Goal: Transaction & Acquisition: Purchase product/service

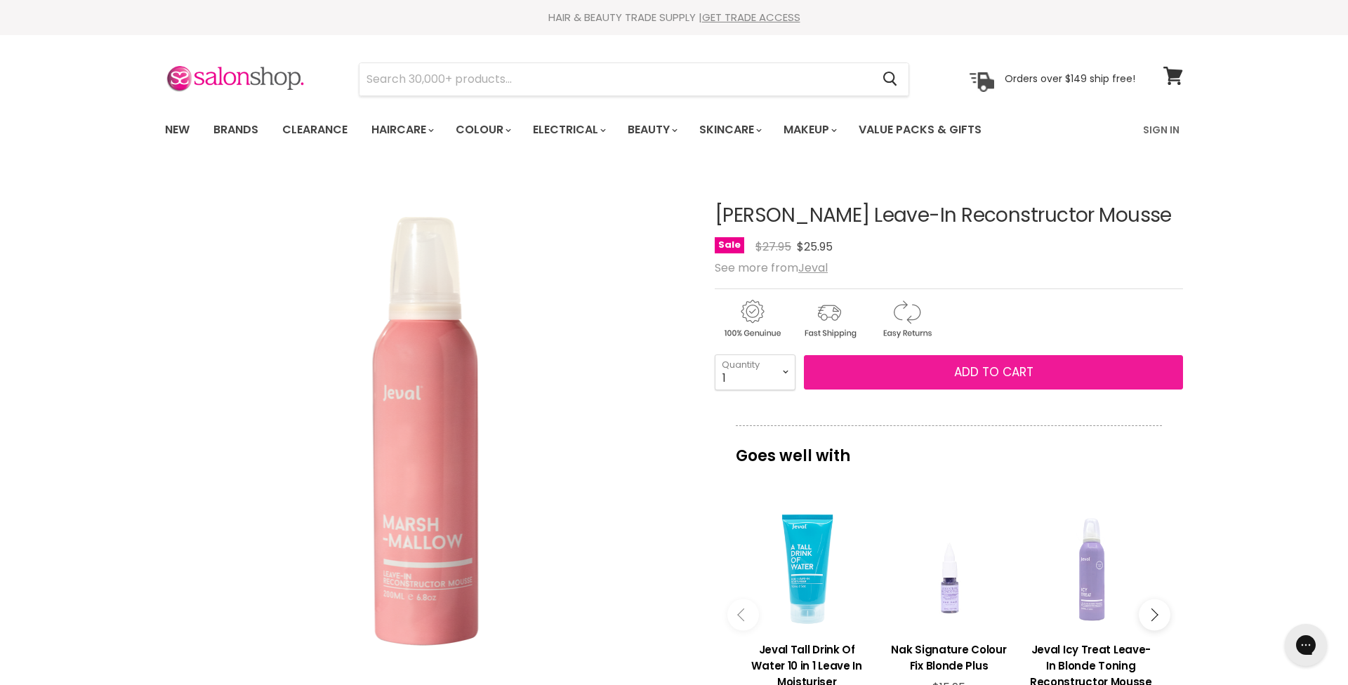
click at [986, 381] on span "Add to cart" at bounding box center [993, 372] width 79 height 17
click at [976, 381] on span "Add to cart" at bounding box center [993, 372] width 79 height 17
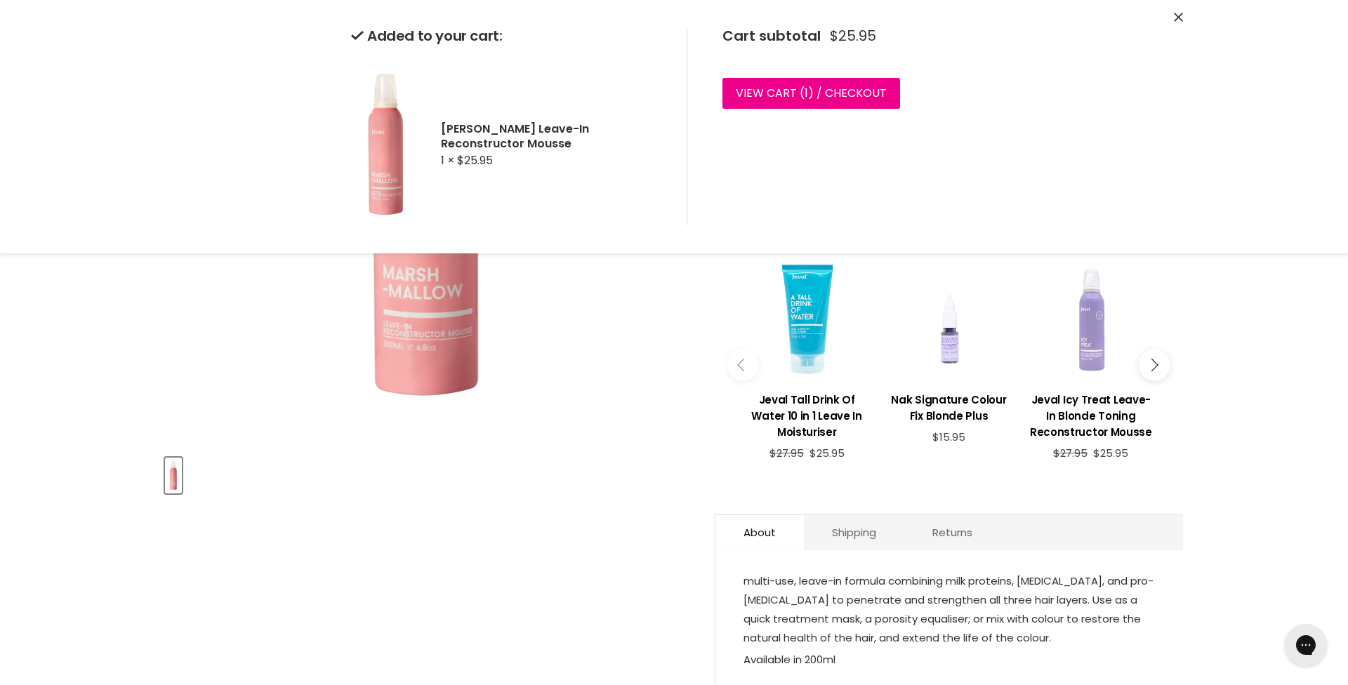
scroll to position [261, 0]
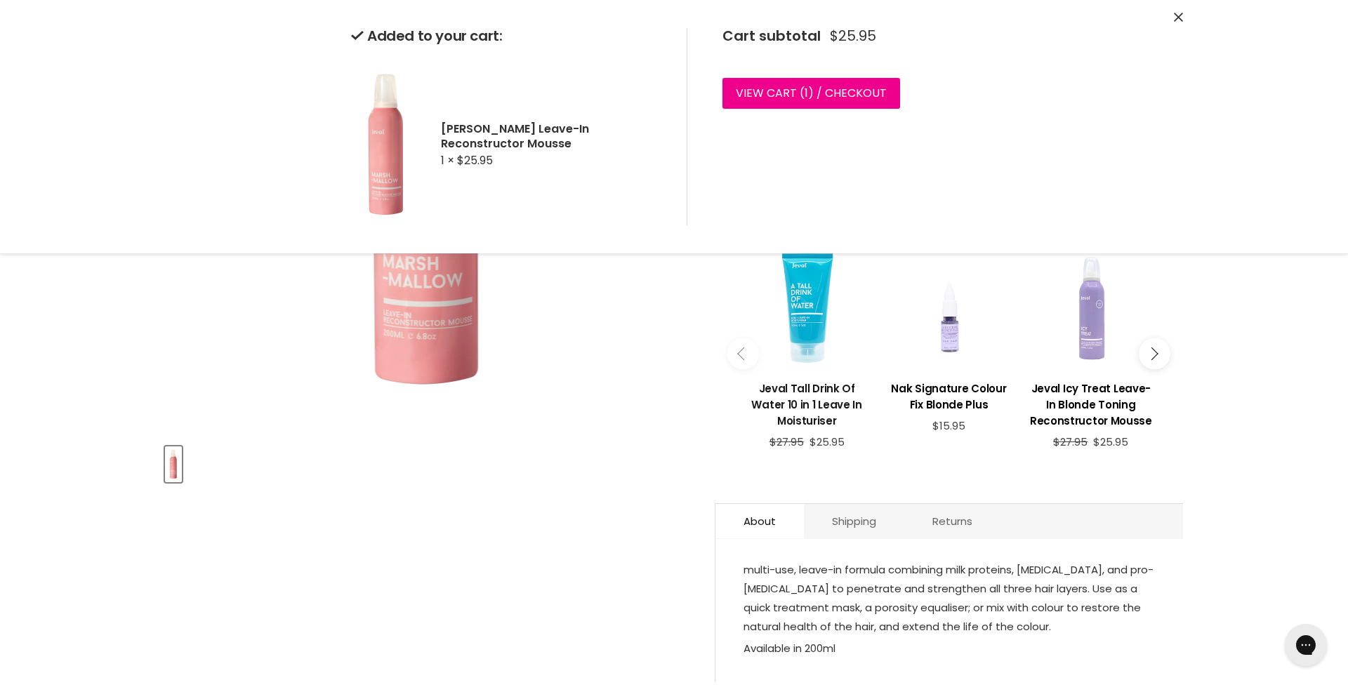
click at [804, 421] on h3 "Jeval Tall Drink Of Water 10 in 1 Leave In Moisturiser" at bounding box center [807, 405] width 128 height 48
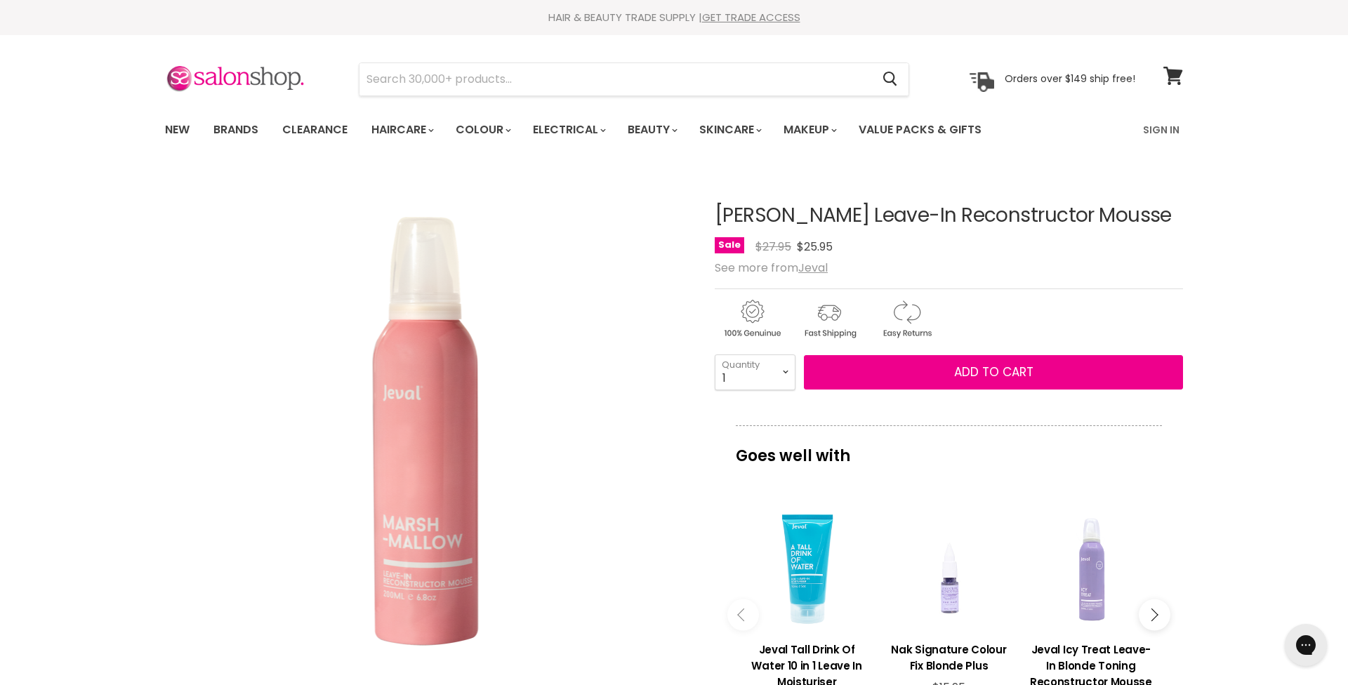
scroll to position [0, 0]
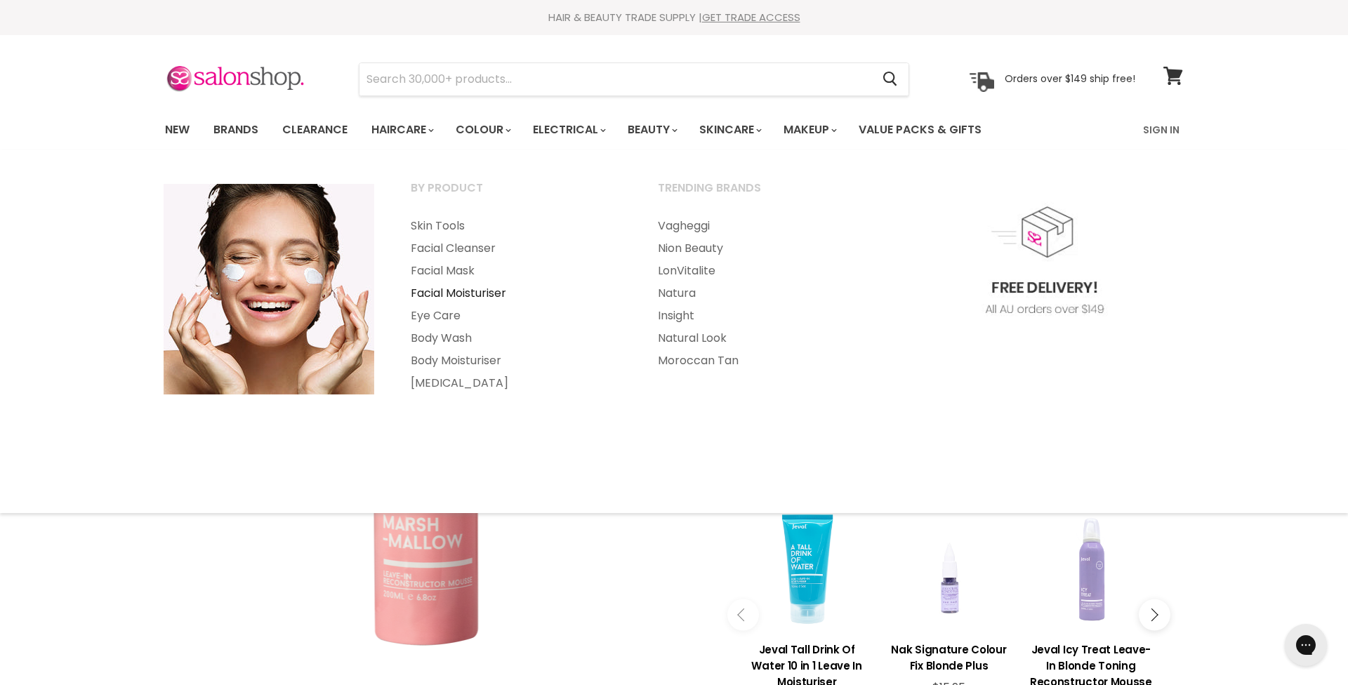
click at [479, 291] on link "Facial Moisturiser" at bounding box center [515, 293] width 244 height 22
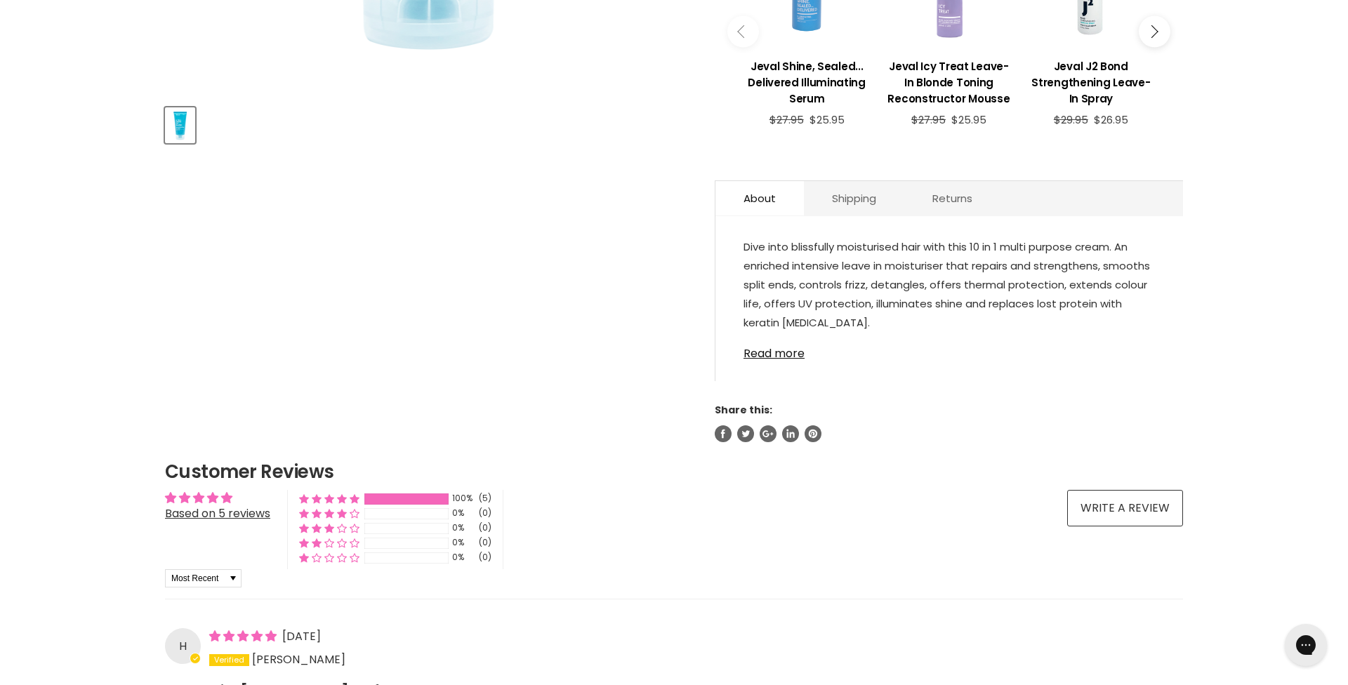
scroll to position [601, 0]
click at [786, 360] on link "Read more" at bounding box center [949, 348] width 411 height 21
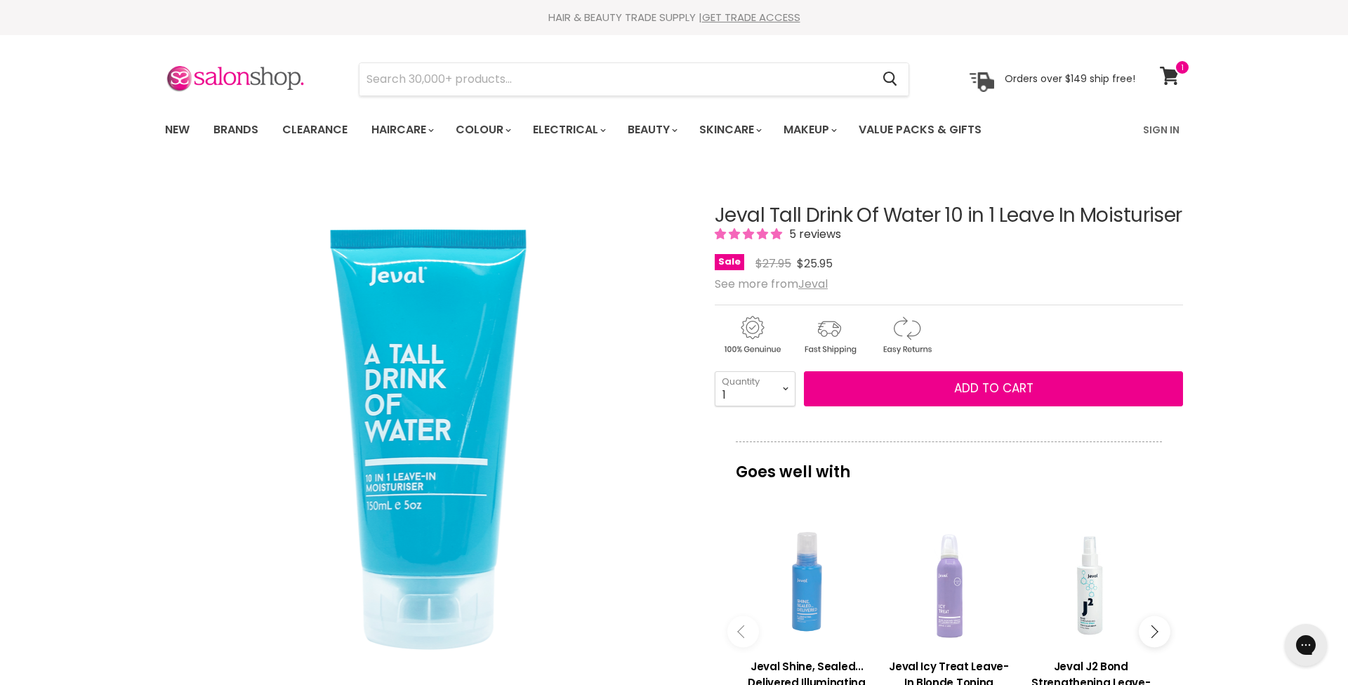
scroll to position [0, 0]
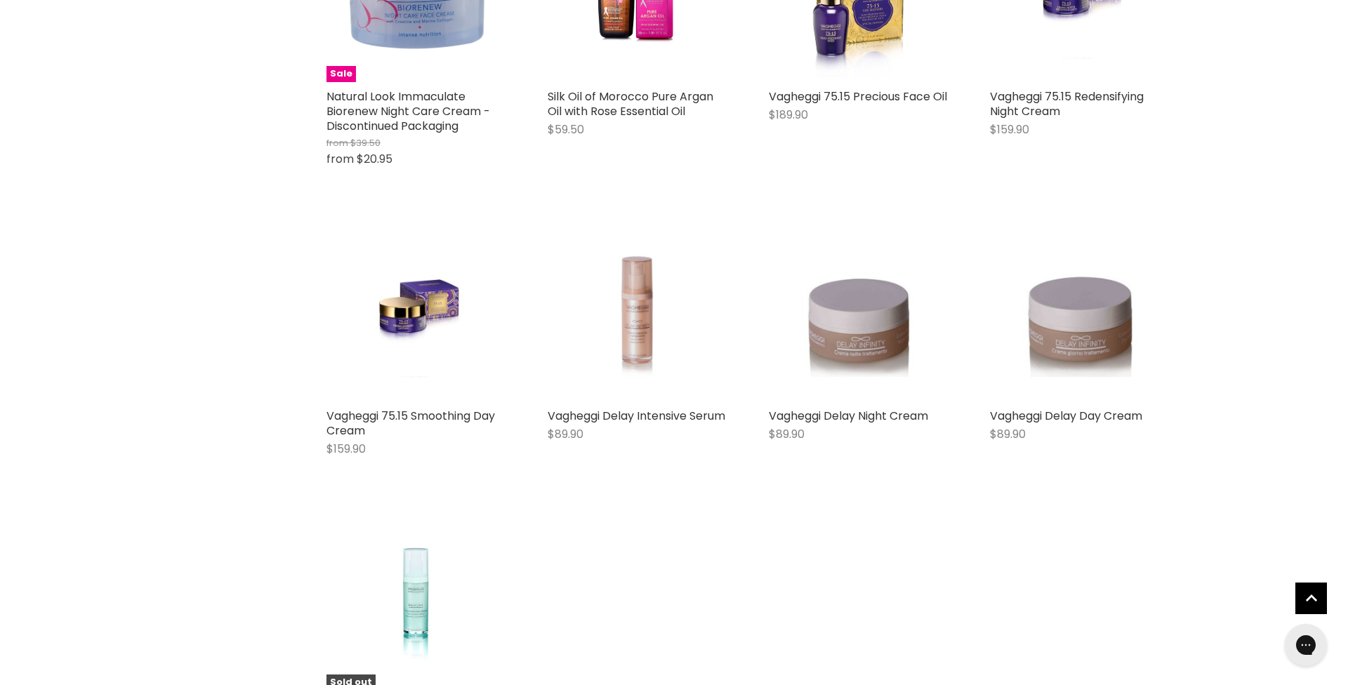
scroll to position [2368, 0]
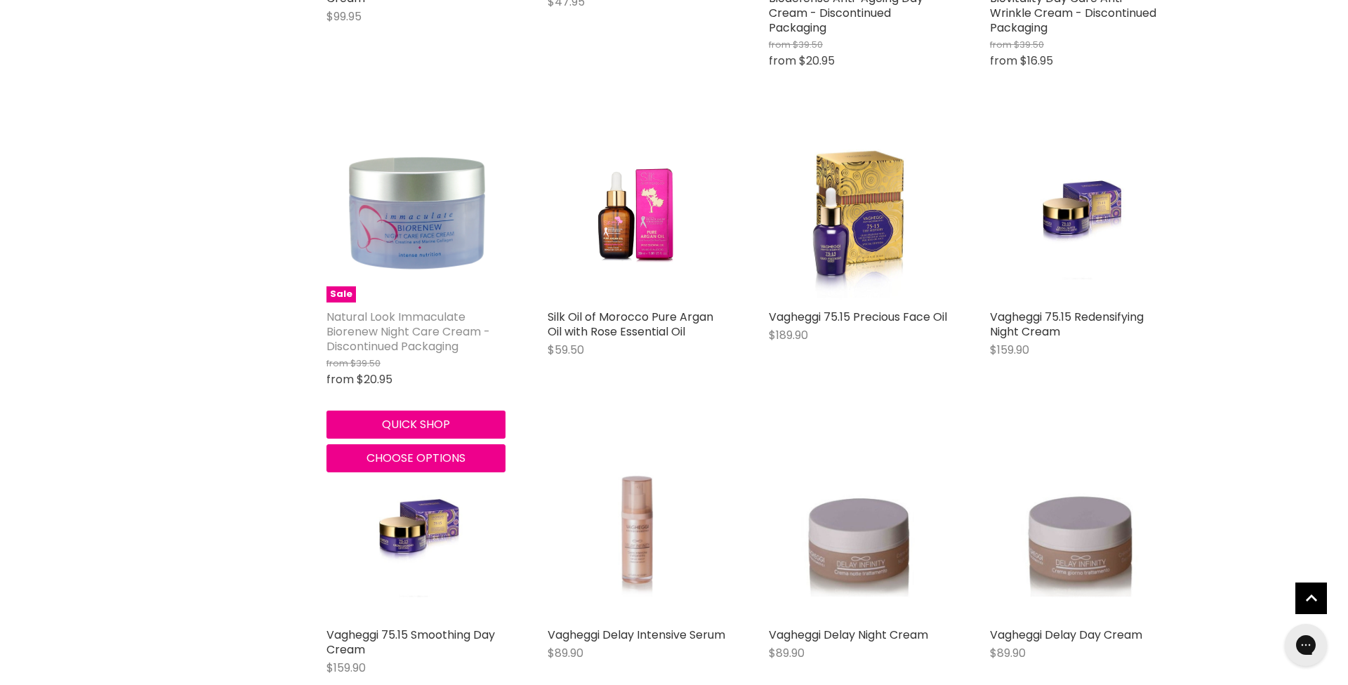
click at [409, 315] on link "Natural Look Immaculate Biorenew Night Care Cream - Discontinued Packaging" at bounding box center [409, 332] width 164 height 46
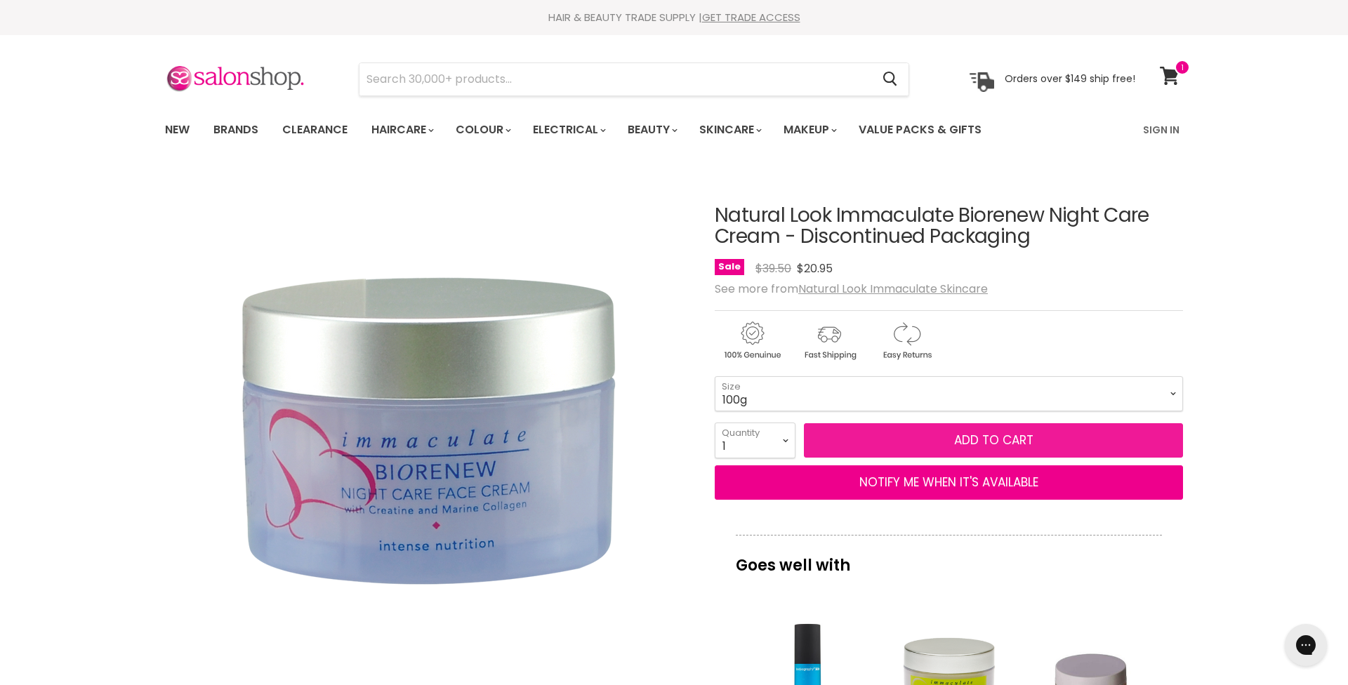
click at [997, 438] on span "Add to cart" at bounding box center [993, 440] width 79 height 17
click at [977, 435] on span "Add to cart" at bounding box center [993, 440] width 79 height 17
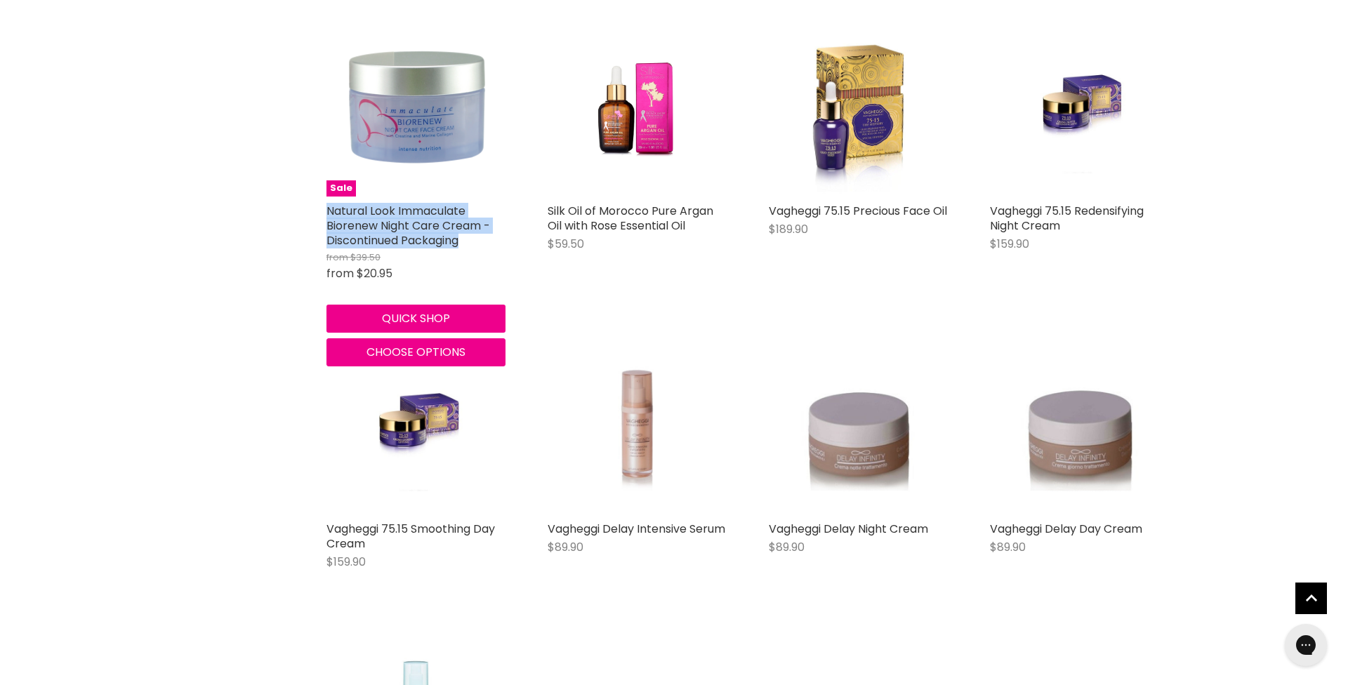
drag, startPoint x: 325, startPoint y: 205, endPoint x: 473, endPoint y: 234, distance: 150.9
click at [477, 236] on div "Sale Natural Look Immaculate Biorenew Night Care Cream - Discontinued Packaging…" at bounding box center [415, 192] width 207 height 377
click at [399, 216] on link "Natural Look Immaculate Biorenew Night Care Cream - Discontinued Packaging" at bounding box center [409, 226] width 164 height 46
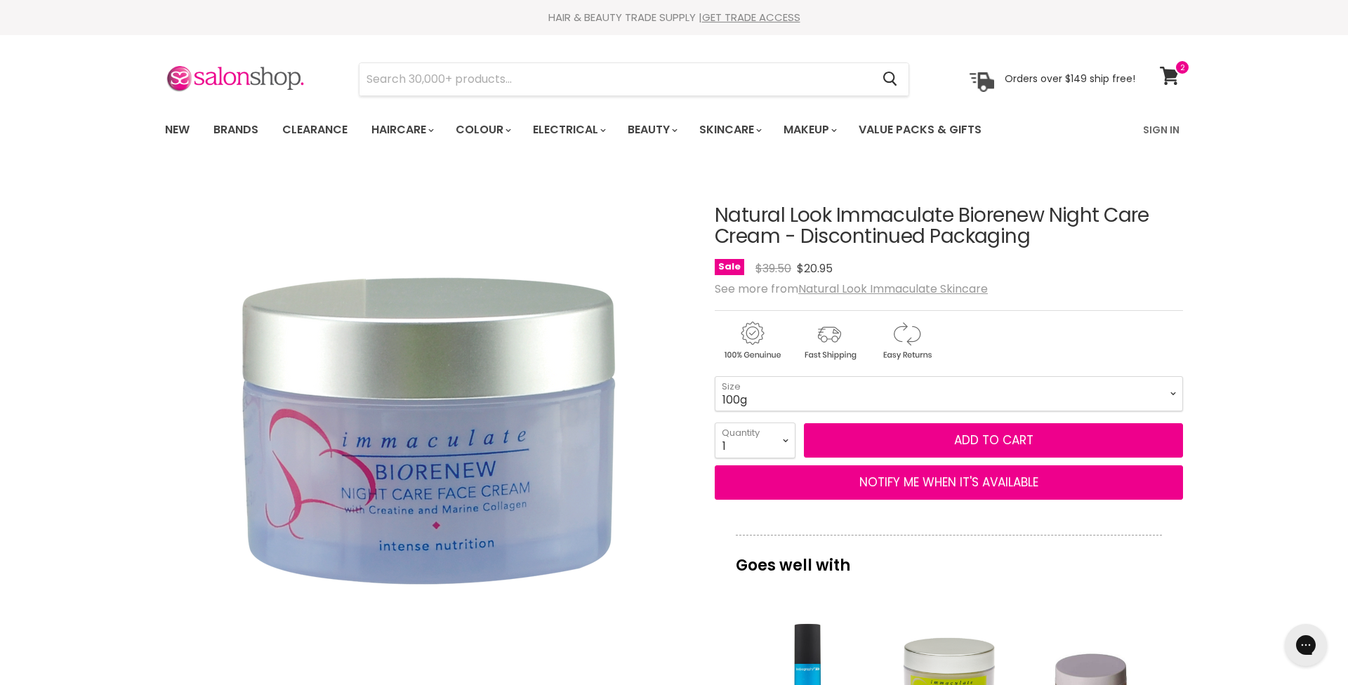
drag, startPoint x: 718, startPoint y: 216, endPoint x: 1055, endPoint y: 242, distance: 338.7
click at [1097, 239] on h1 "Natural Look Immaculate Biorenew Night Care Cream - Discontinued Packaging" at bounding box center [949, 227] width 468 height 44
drag, startPoint x: 629, startPoint y: 208, endPoint x: 690, endPoint y: 202, distance: 61.4
click at [629, 208] on img "Natural Look Immaculate Biorenew Night Care Cream - Discontinued Packaging imag…" at bounding box center [427, 431] width 525 height 525
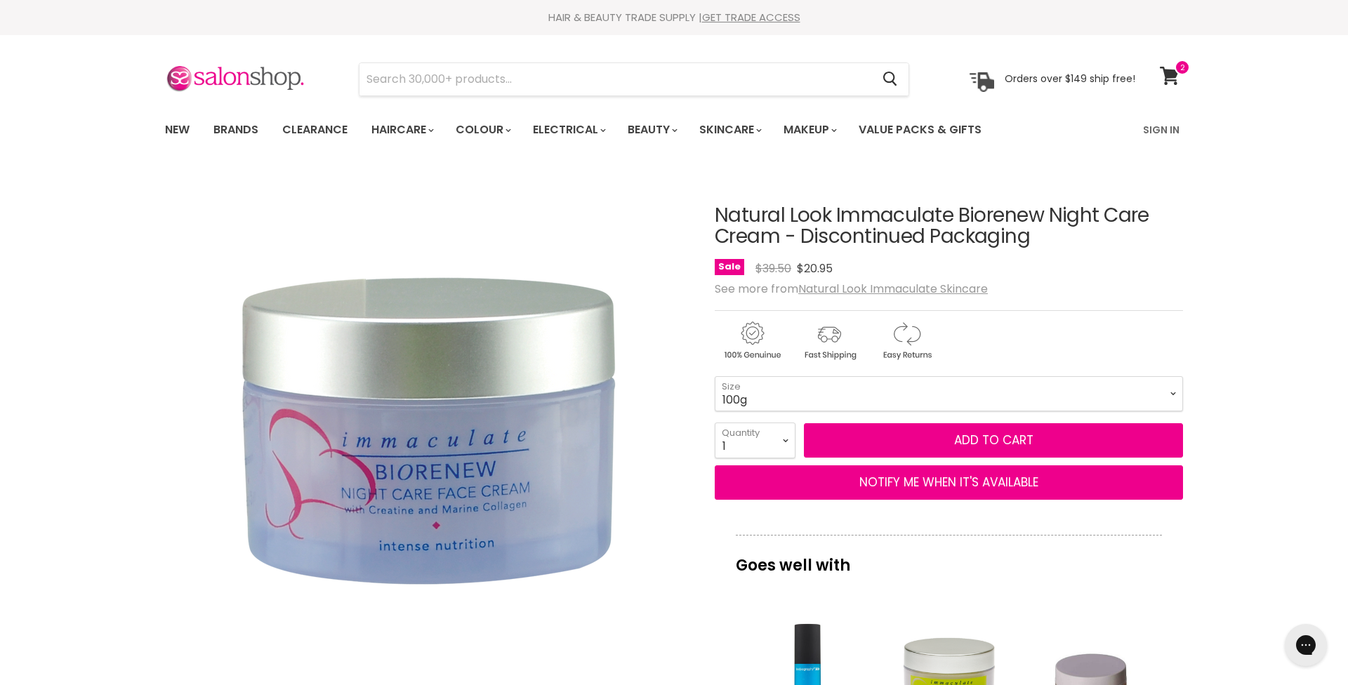
drag, startPoint x: 716, startPoint y: 210, endPoint x: 785, endPoint y: 239, distance: 74.6
click at [784, 239] on h1 "Natural Look Immaculate Biorenew Night Care Cream - Discontinued Packaging" at bounding box center [949, 227] width 468 height 44
copy h1 "Natural Look Immaculate Biorenew Night Care Cream"
drag, startPoint x: 889, startPoint y: 79, endPoint x: 762, endPoint y: 71, distance: 127.4
click at [889, 79] on icon "Search" at bounding box center [890, 79] width 14 height 15
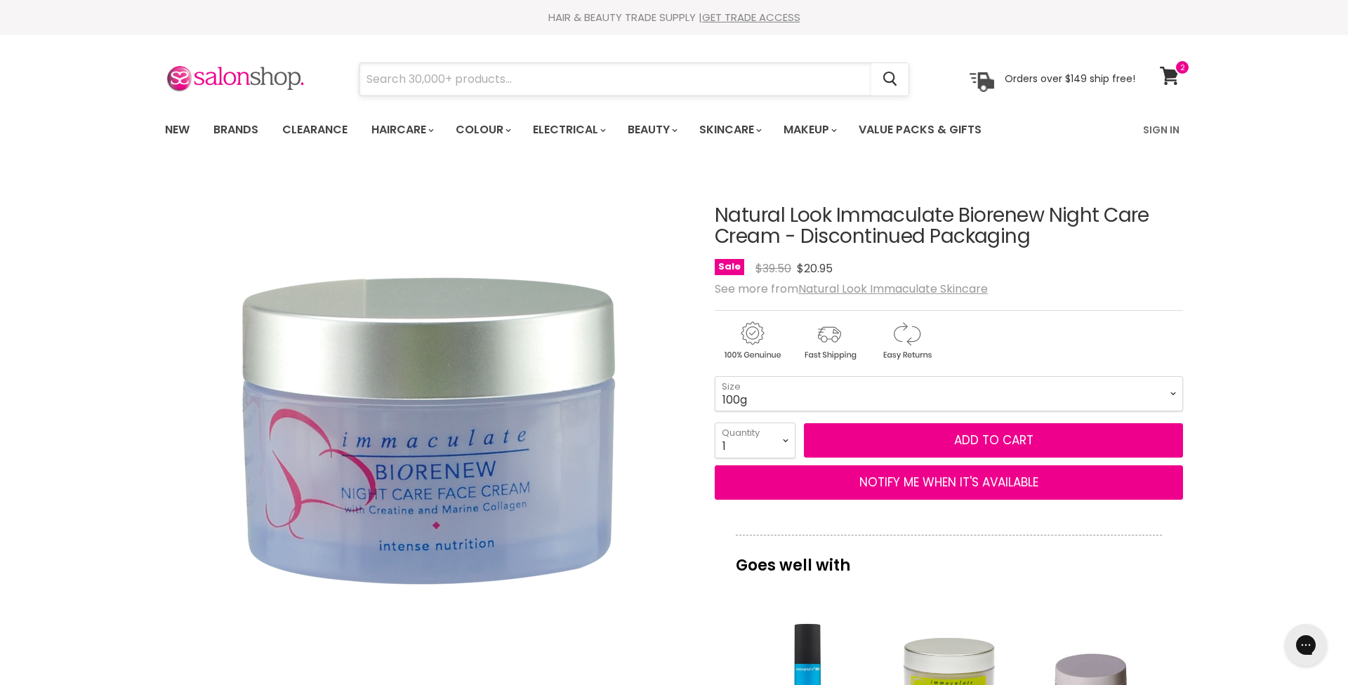
click at [430, 79] on input "Search" at bounding box center [616, 79] width 512 height 32
paste input "Natural Look Immaculate Biorenew Night Care Cream"
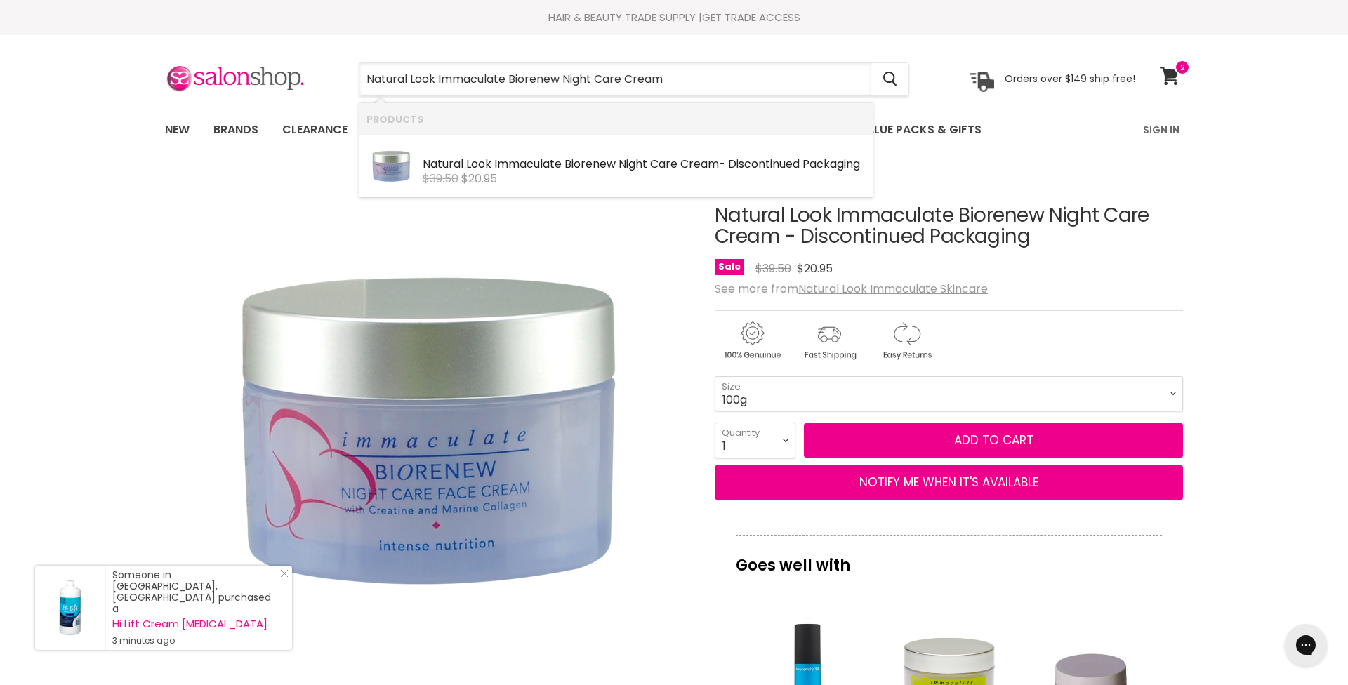
drag, startPoint x: 596, startPoint y: 79, endPoint x: 914, endPoint y: 95, distance: 317.8
click at [596, 79] on input "Natural Look Immaculate Biorenew Night Care Cream" at bounding box center [616, 79] width 512 height 32
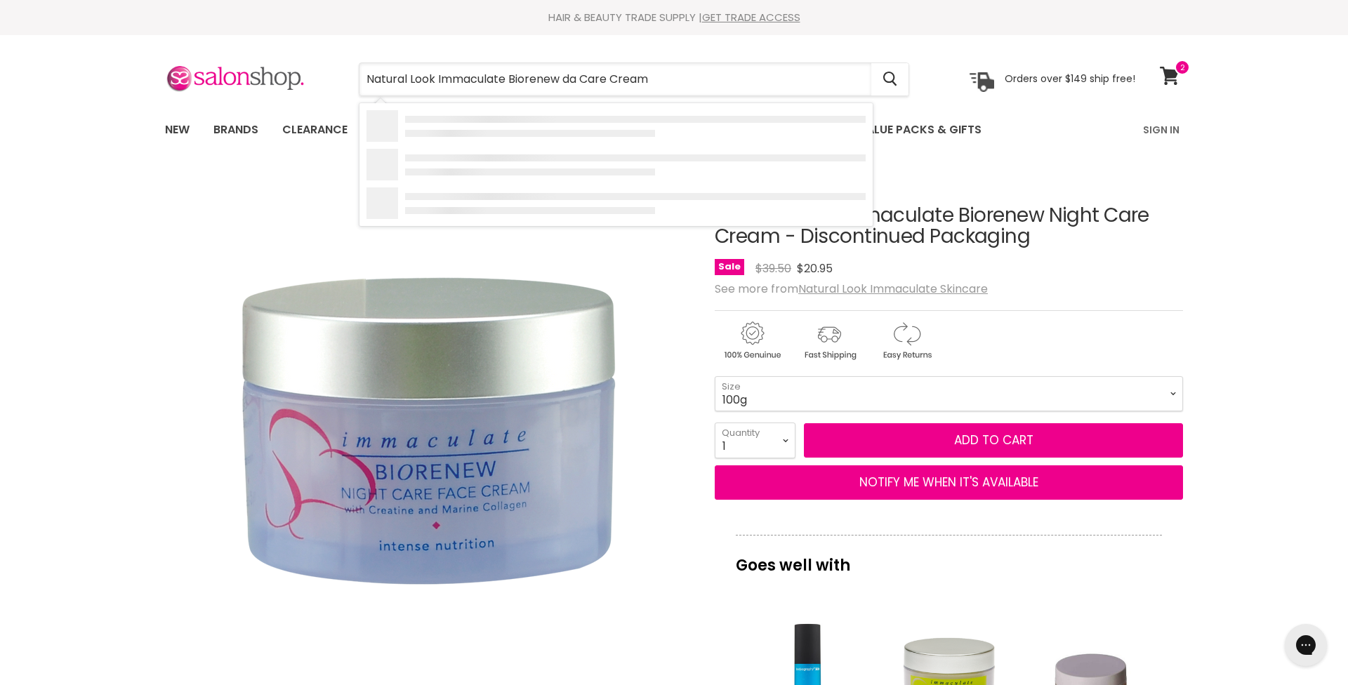
type input "Natural Look Immaculate Biorenew day Care Cream"
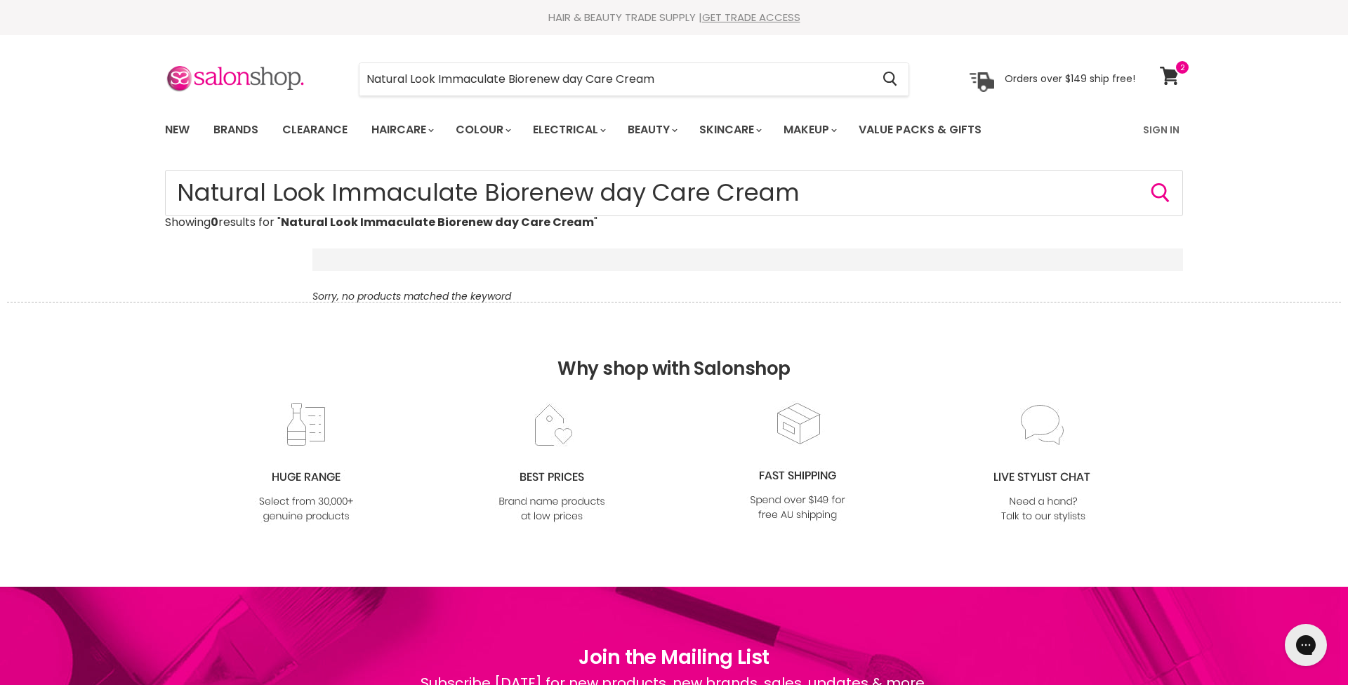
scroll to position [6, 0]
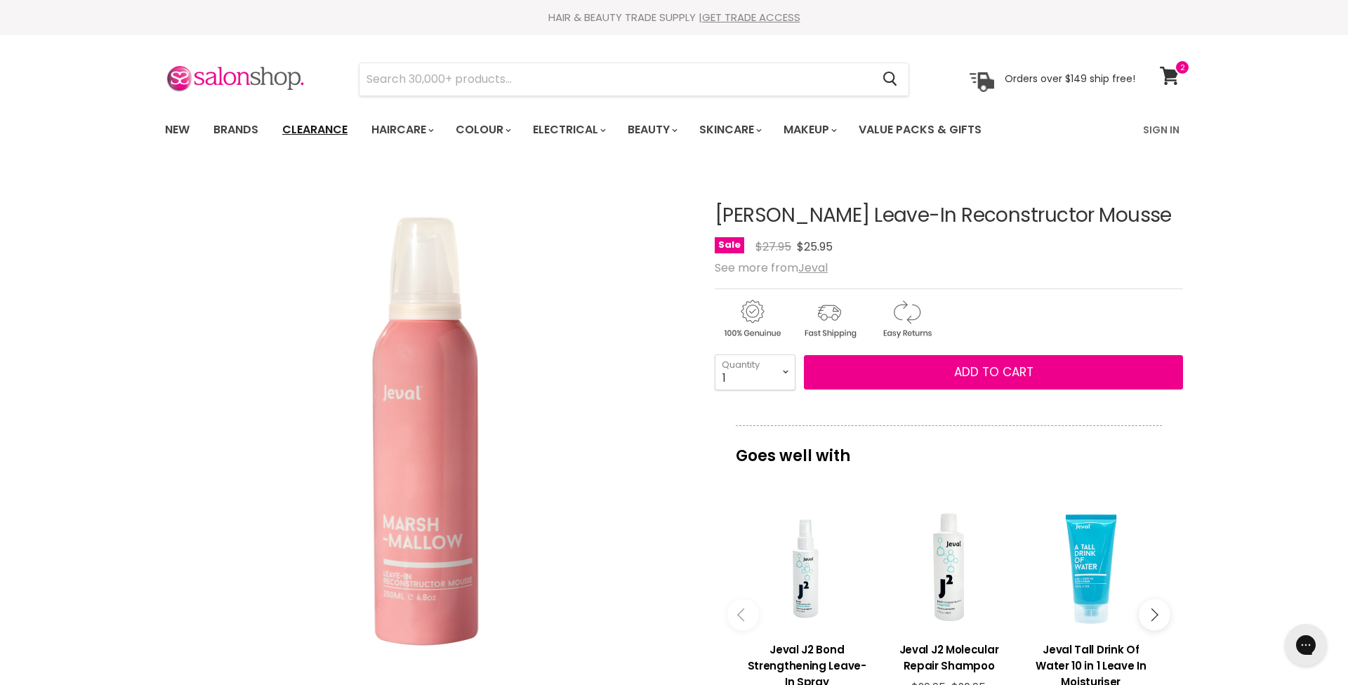
click at [311, 128] on link "Clearance" at bounding box center [315, 129] width 86 height 29
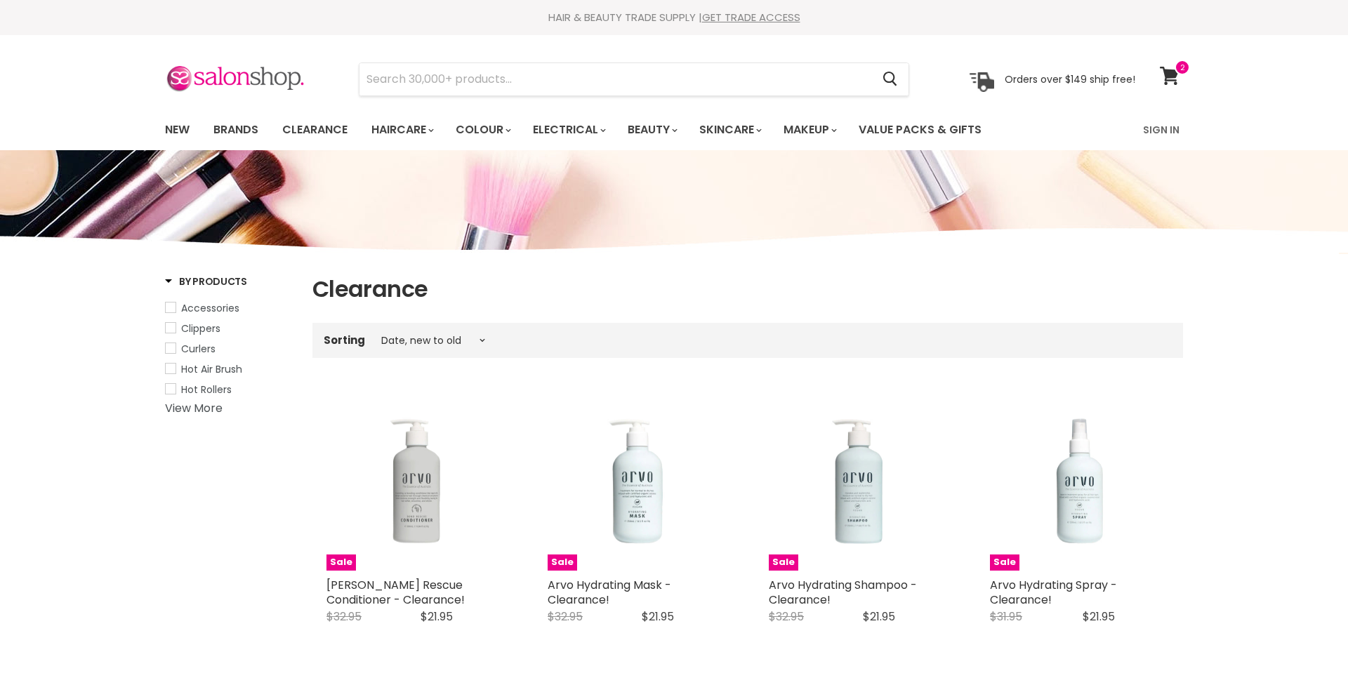
select select "created-descending"
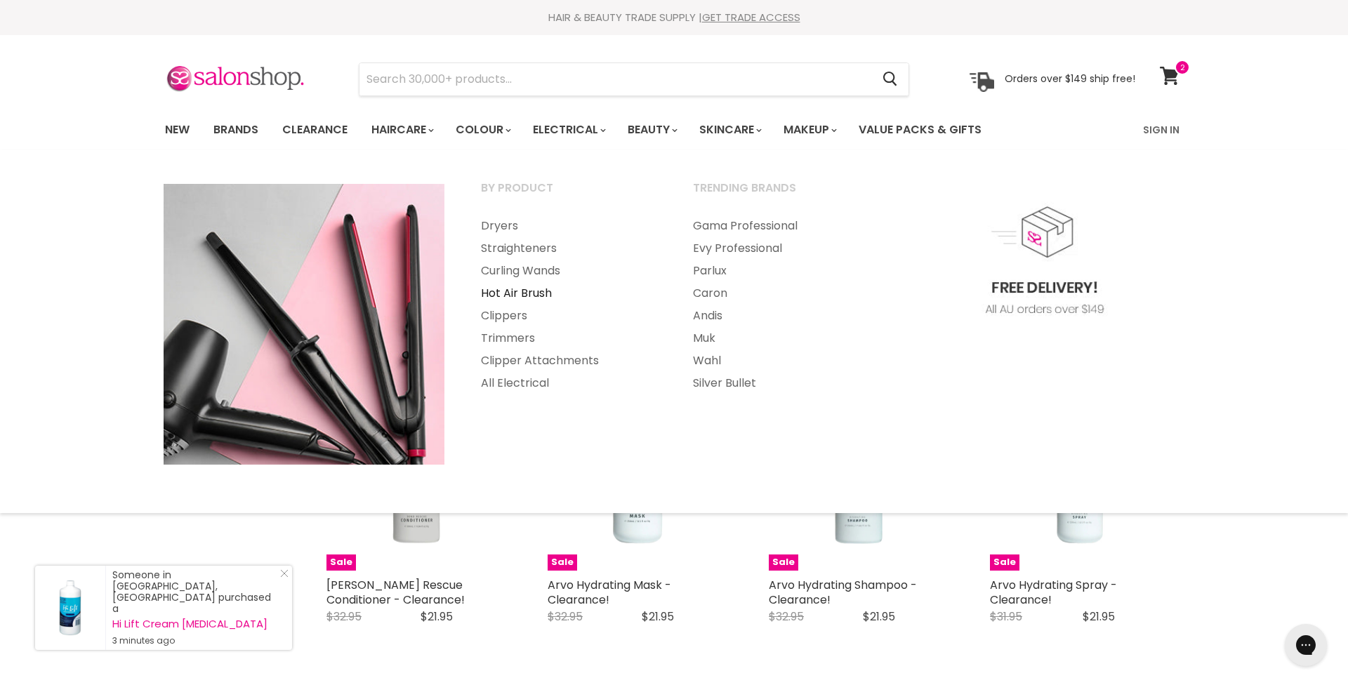
click at [533, 289] on link "Hot Air Brush" at bounding box center [567, 293] width 209 height 22
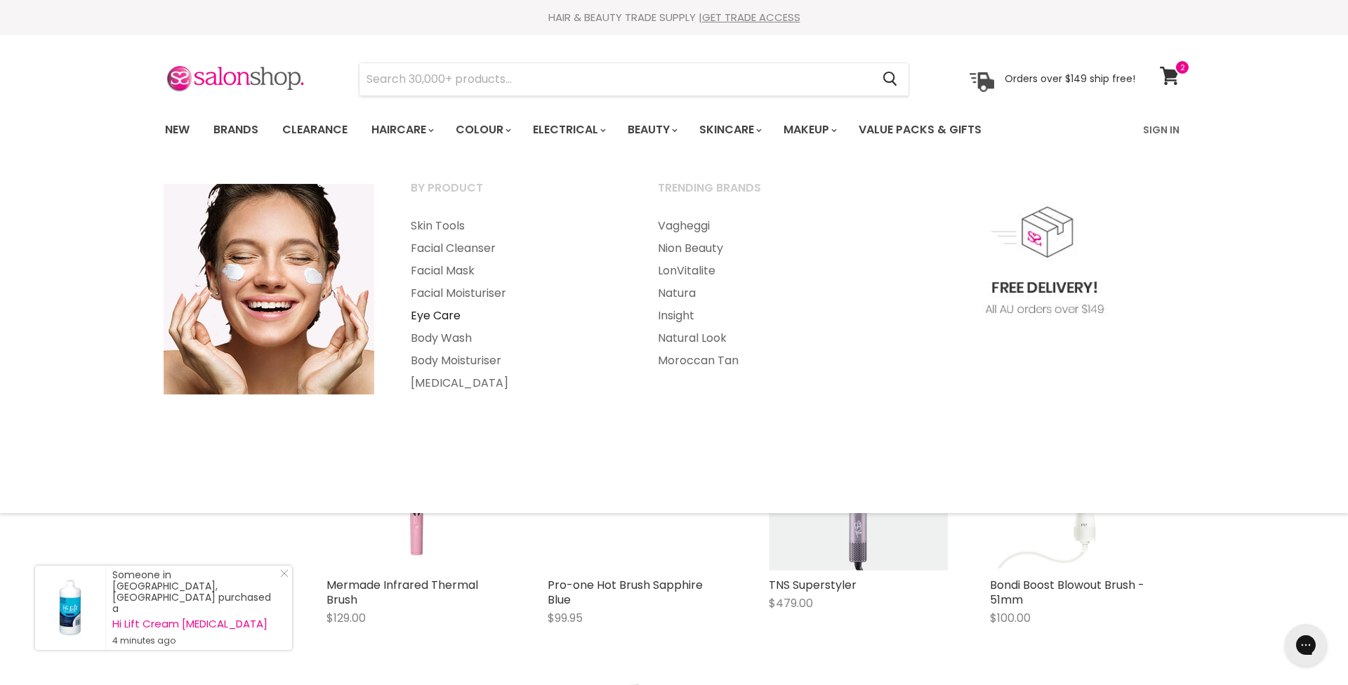
click at [438, 311] on link "Eye Care" at bounding box center [515, 316] width 244 height 22
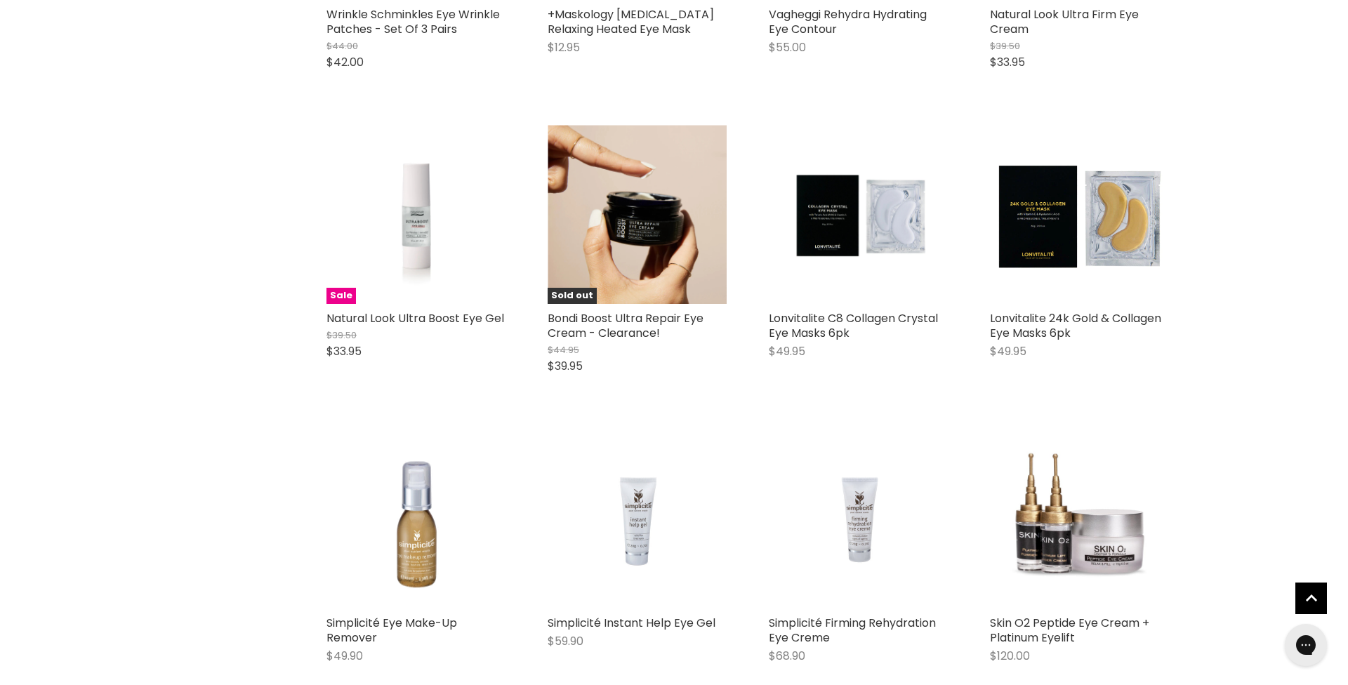
scroll to position [864, 0]
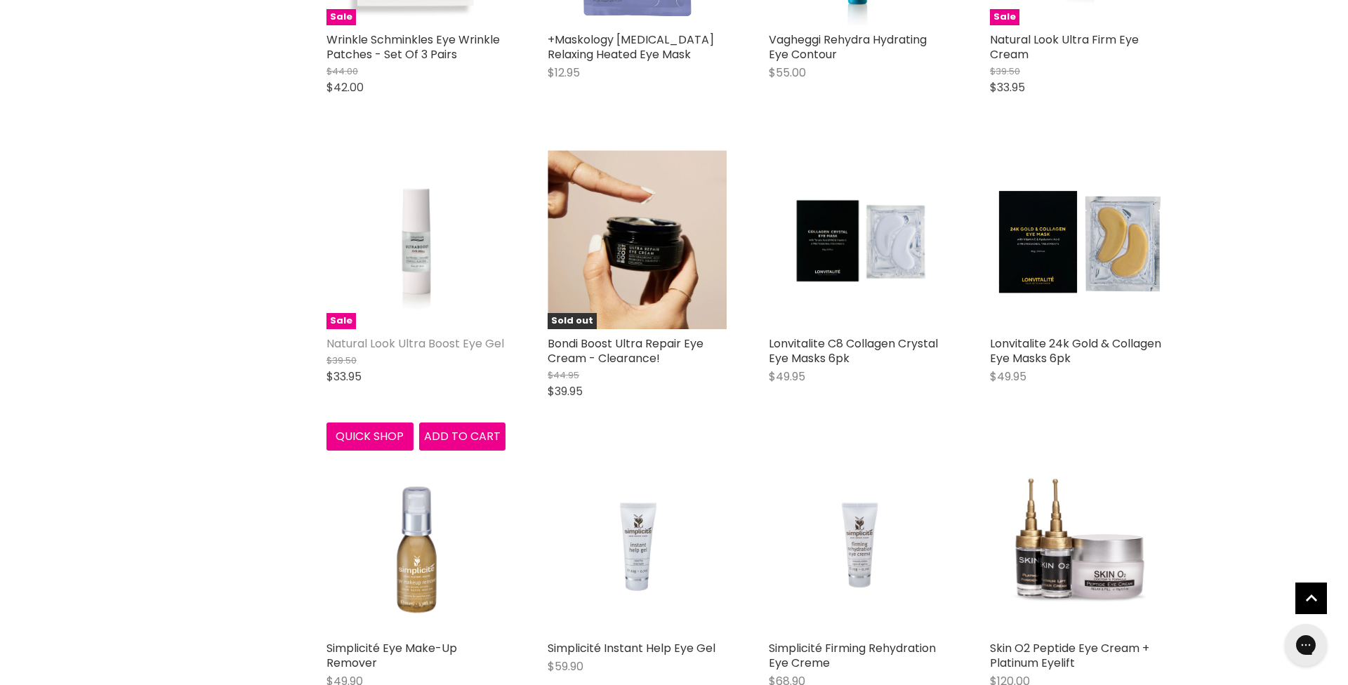
click at [428, 336] on link "Natural Look Ultra Boost Eye Gel" at bounding box center [416, 344] width 178 height 16
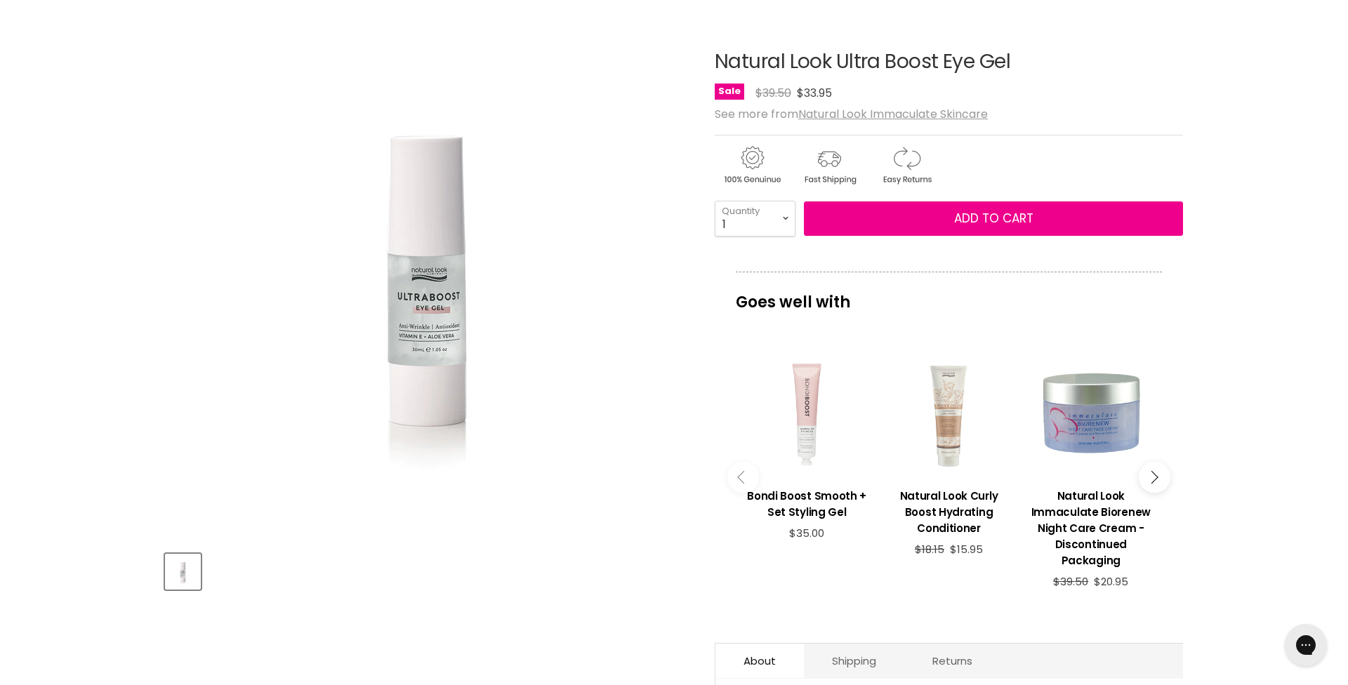
scroll to position [146, 0]
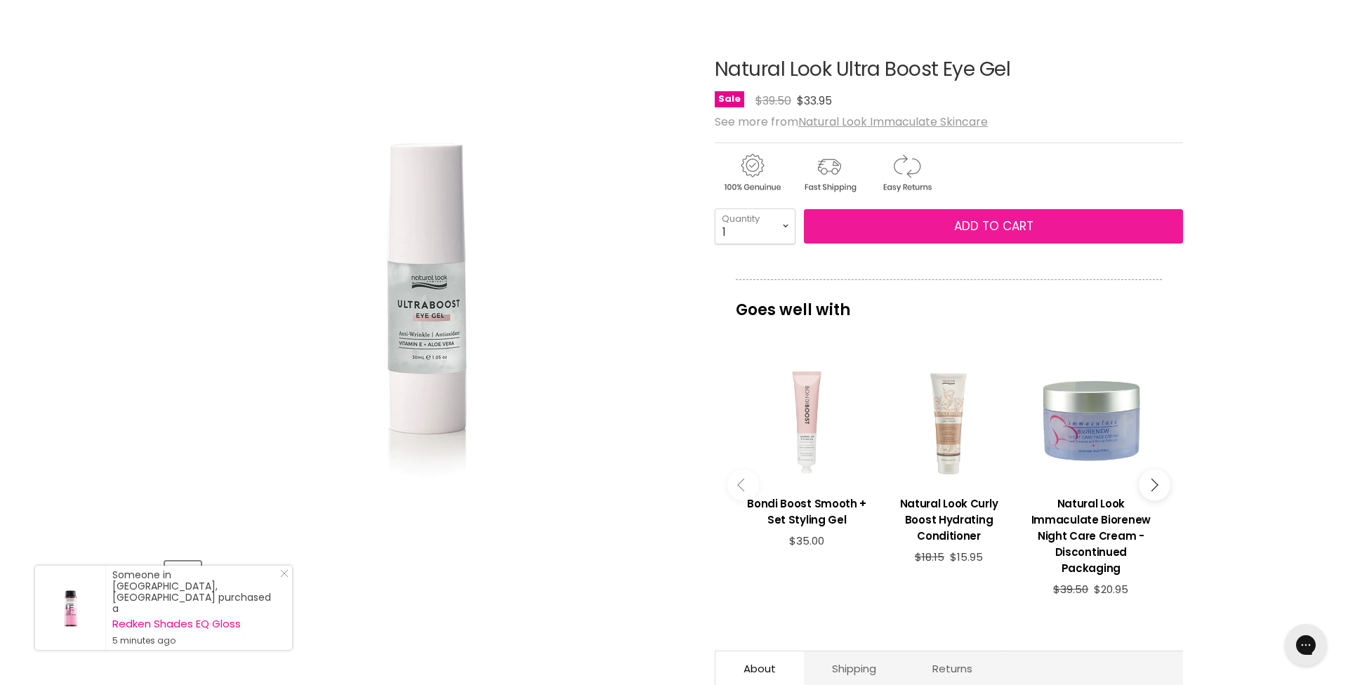
click at [991, 225] on span "Add to cart" at bounding box center [993, 226] width 79 height 17
click at [993, 225] on span "Add to cart" at bounding box center [993, 226] width 79 height 17
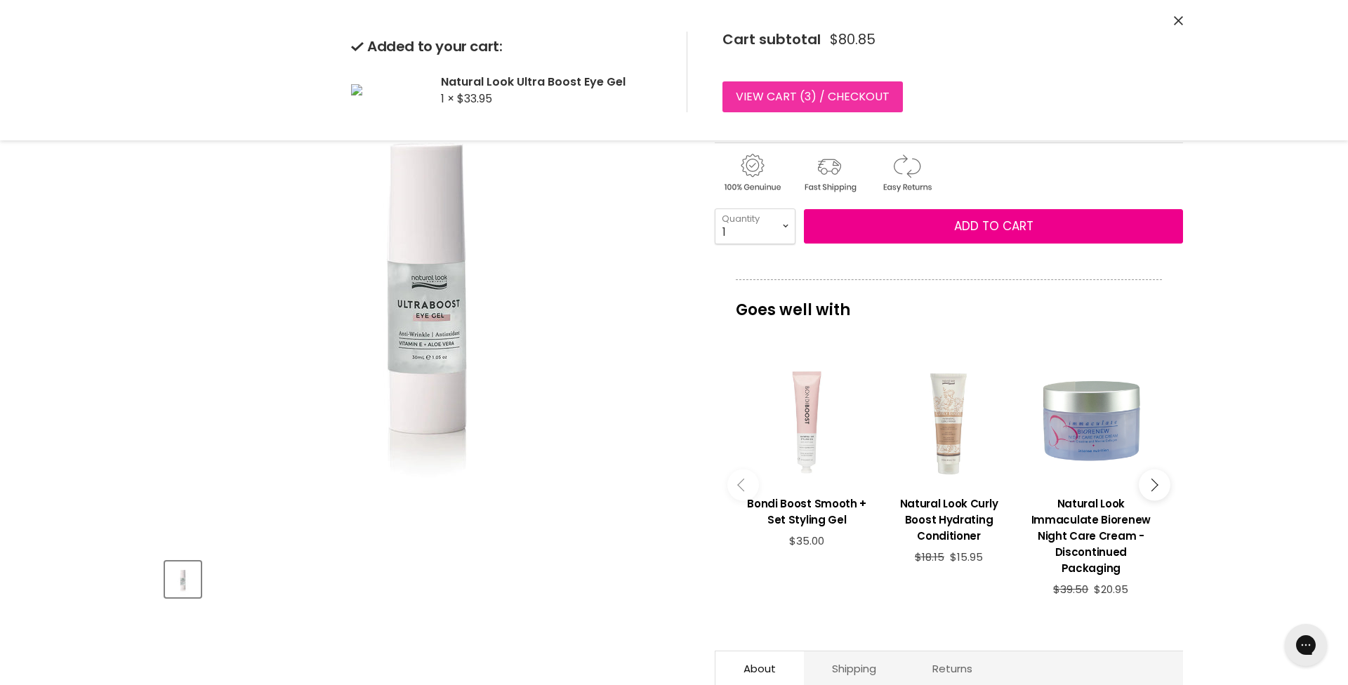
click at [766, 91] on link "View cart ( 3 ) / Checkout" at bounding box center [813, 96] width 180 height 31
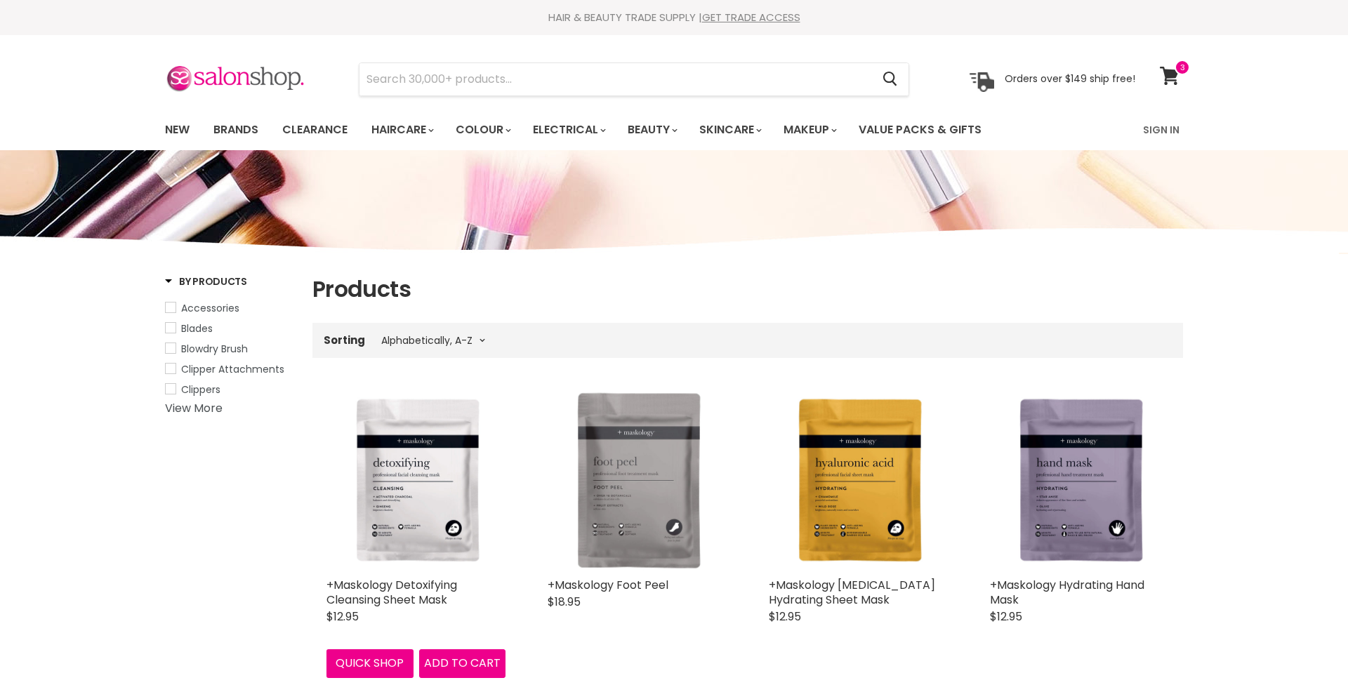
select select "title-ascending"
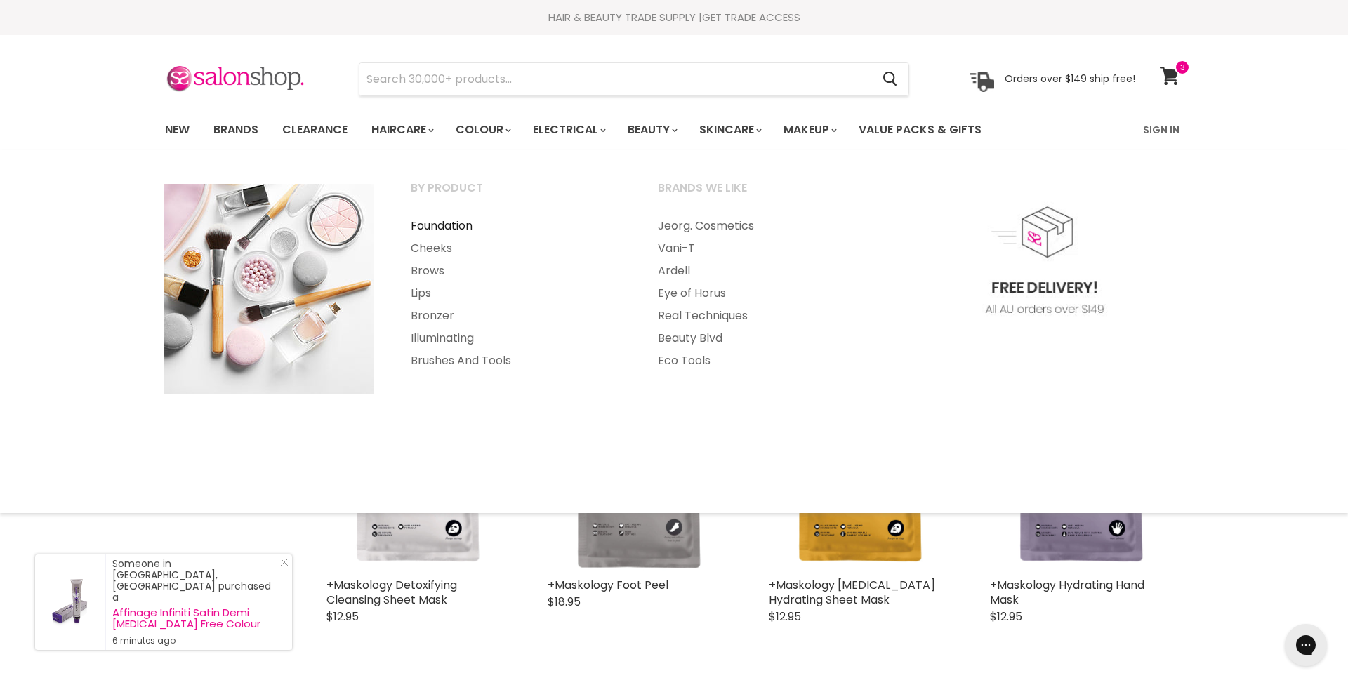
click at [444, 224] on link "Foundation" at bounding box center [515, 226] width 244 height 22
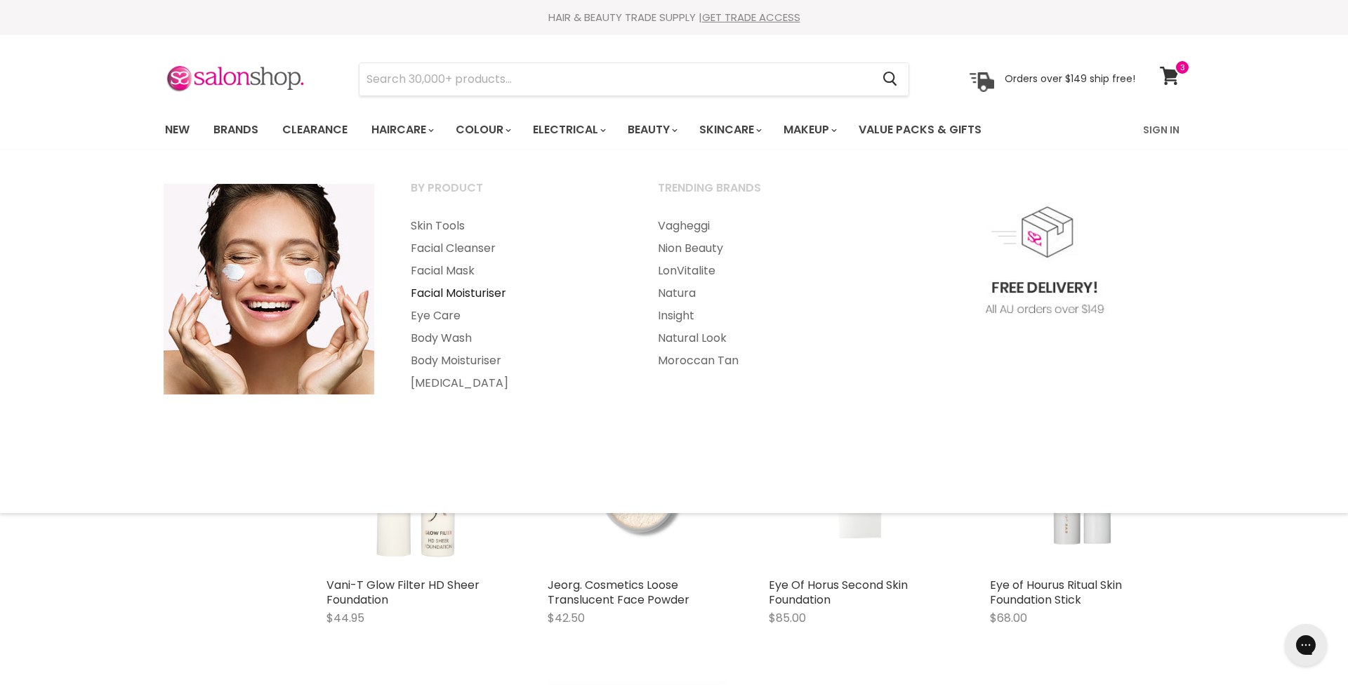
click at [483, 291] on link "Facial Moisturiser" at bounding box center [515, 293] width 244 height 22
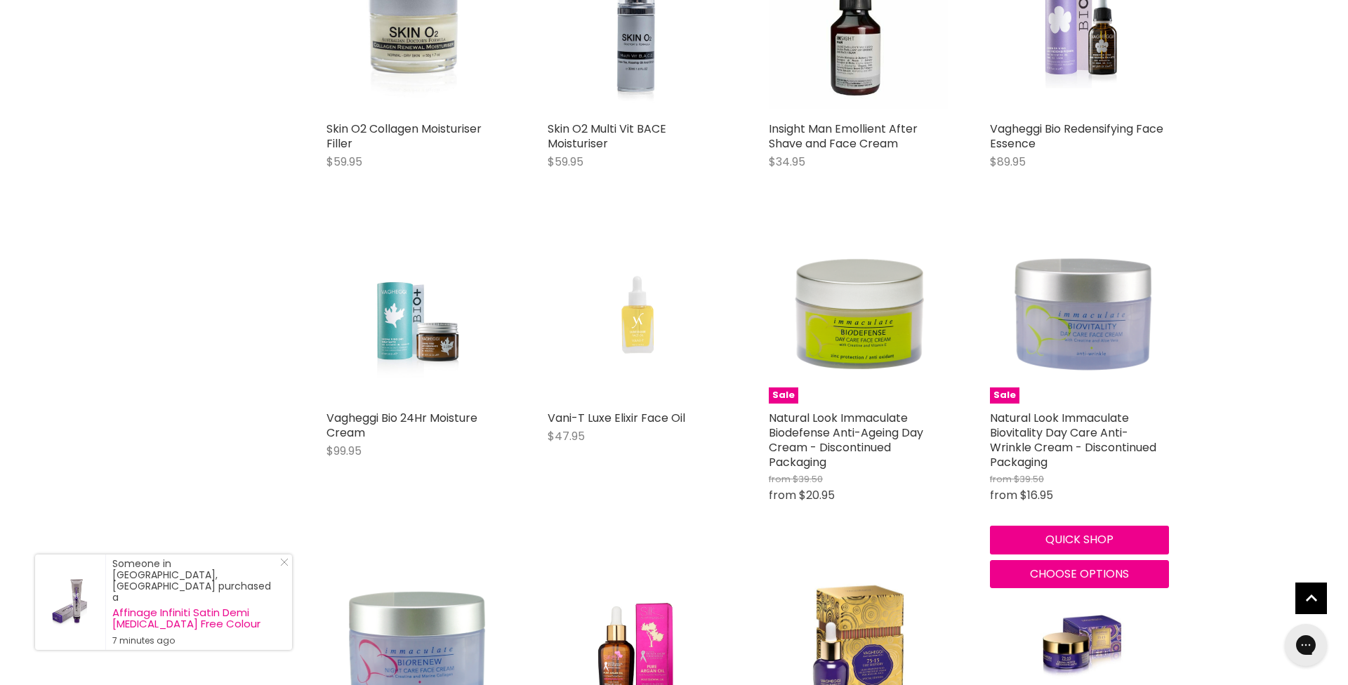
scroll to position [1934, 0]
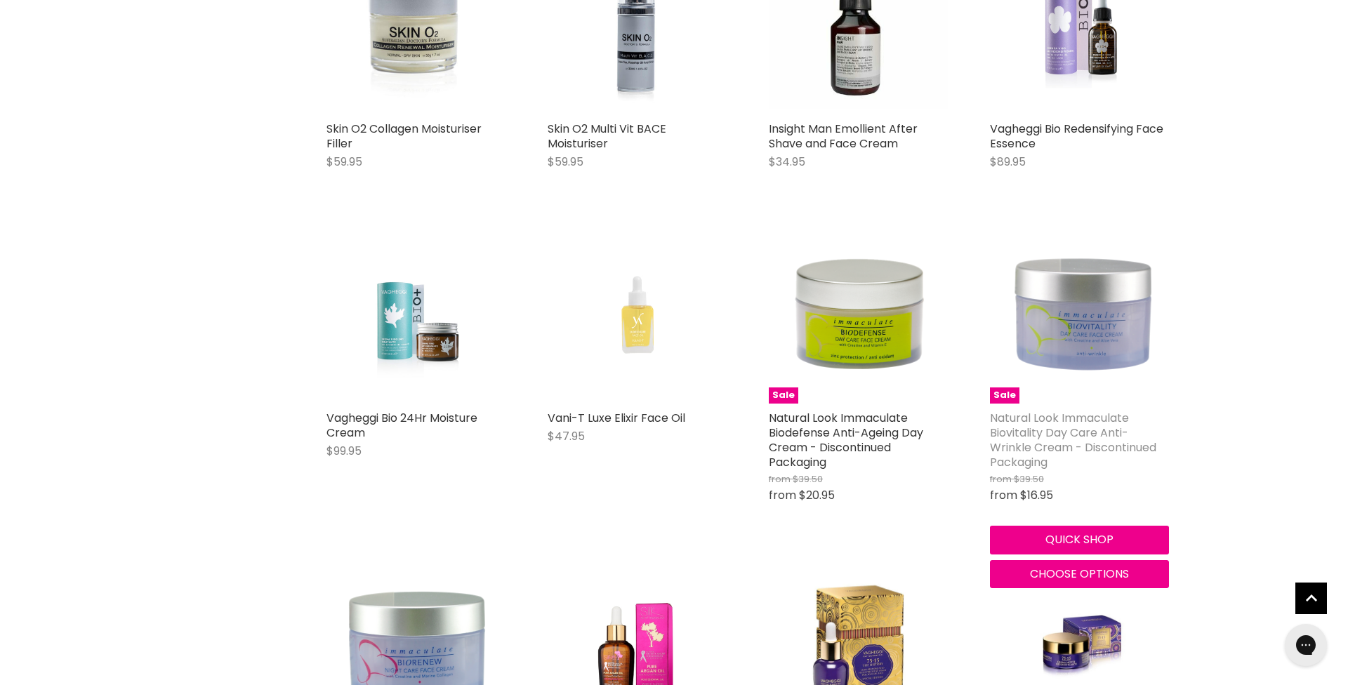
click at [1043, 427] on link "Natural Look Immaculate Biovitality Day Care Anti-Wrinkle Cream - Discontinued …" at bounding box center [1073, 440] width 166 height 60
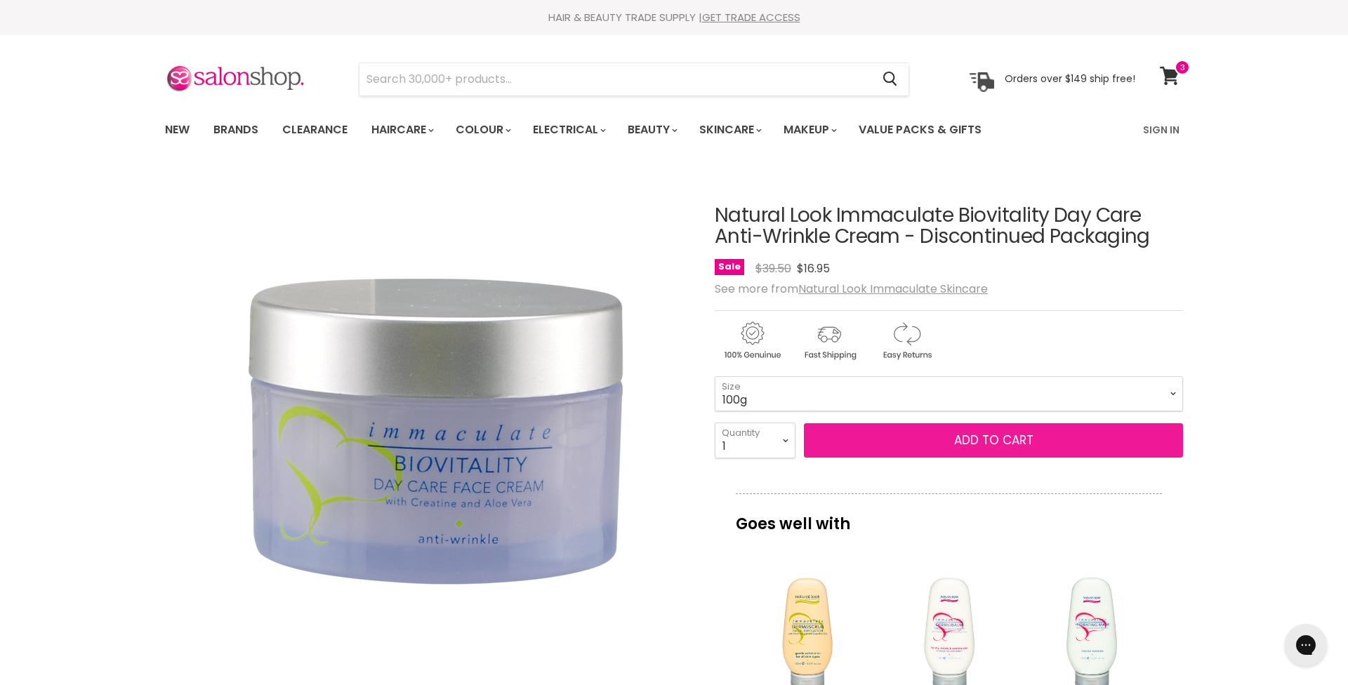
click at [988, 437] on span "Add to cart" at bounding box center [993, 440] width 79 height 17
click at [992, 445] on span "Add to cart" at bounding box center [993, 440] width 79 height 17
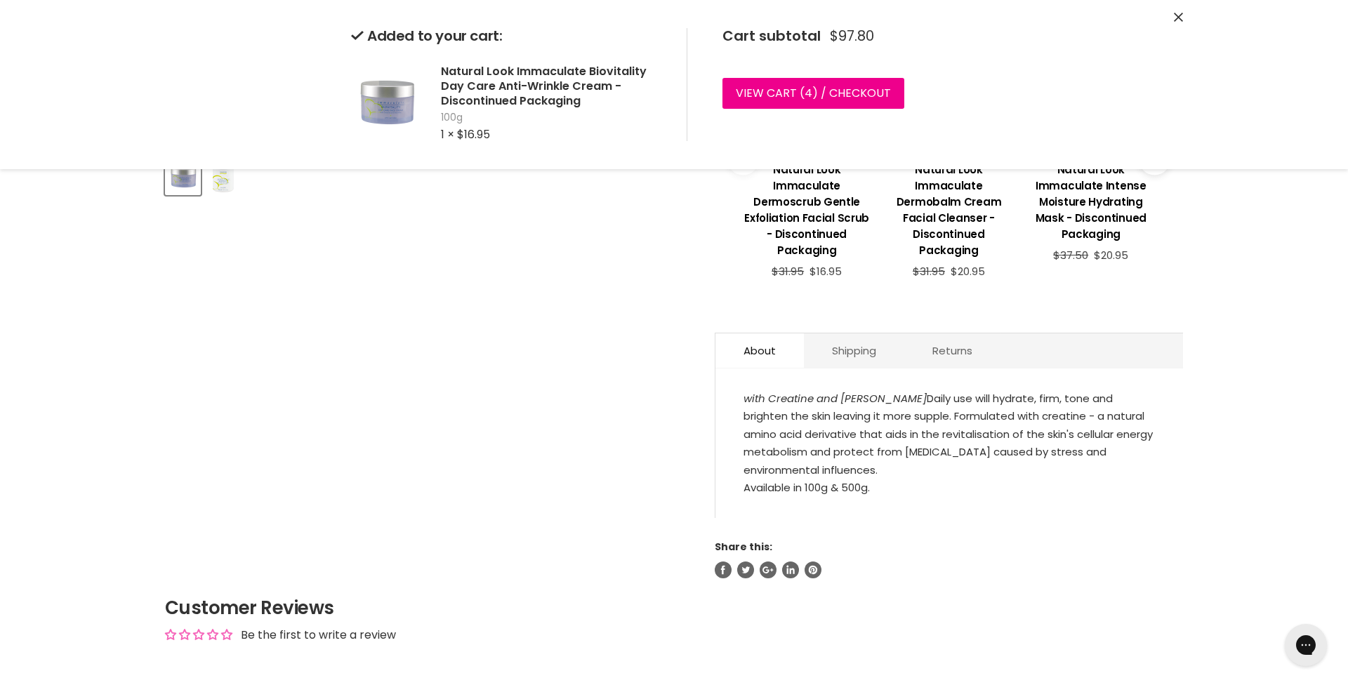
scroll to position [612, 0]
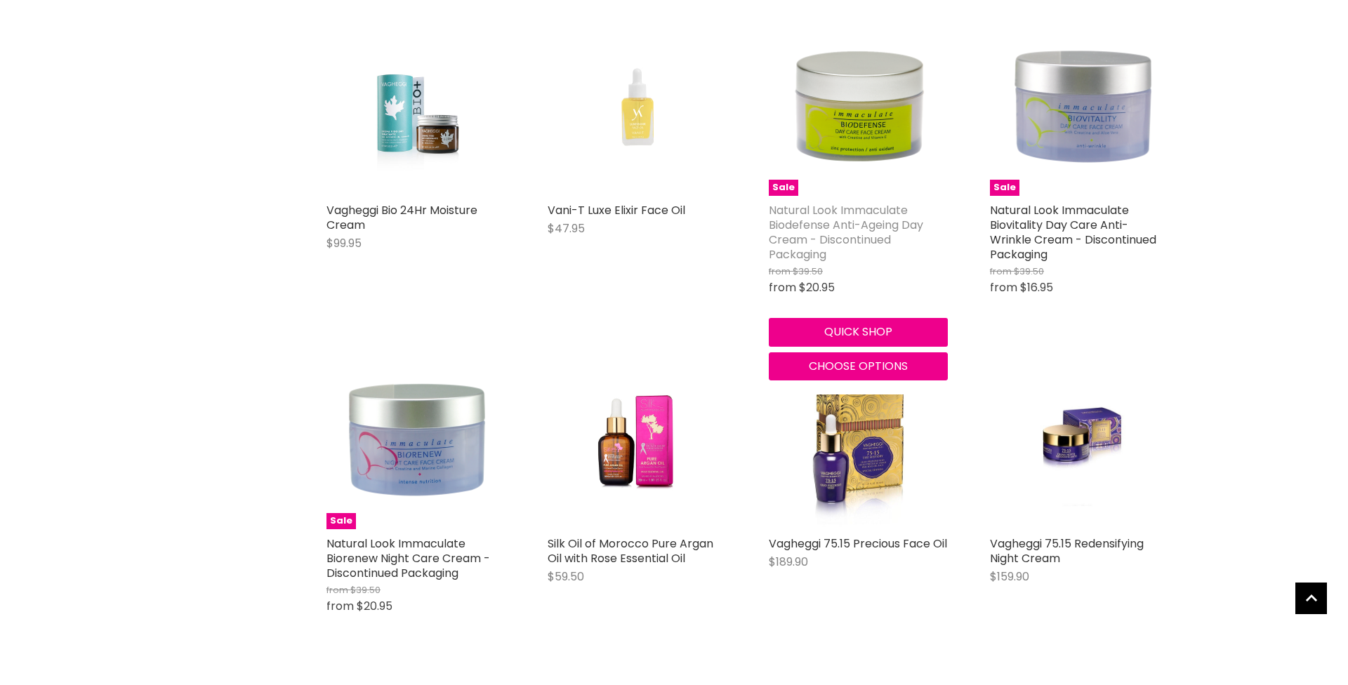
scroll to position [2142, 0]
click at [843, 218] on link "Natural Look Immaculate Biodefense Anti-Ageing Day Cream - Discontinued Packagi…" at bounding box center [846, 232] width 154 height 60
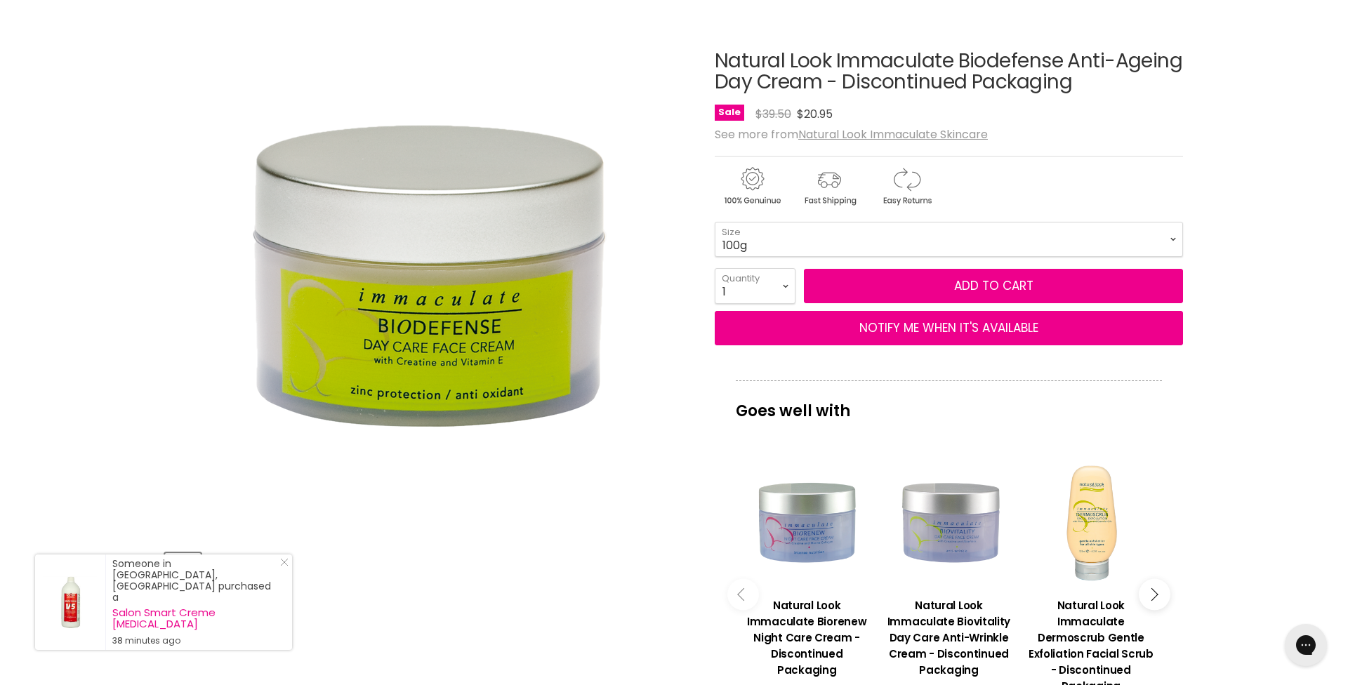
scroll to position [154, 0]
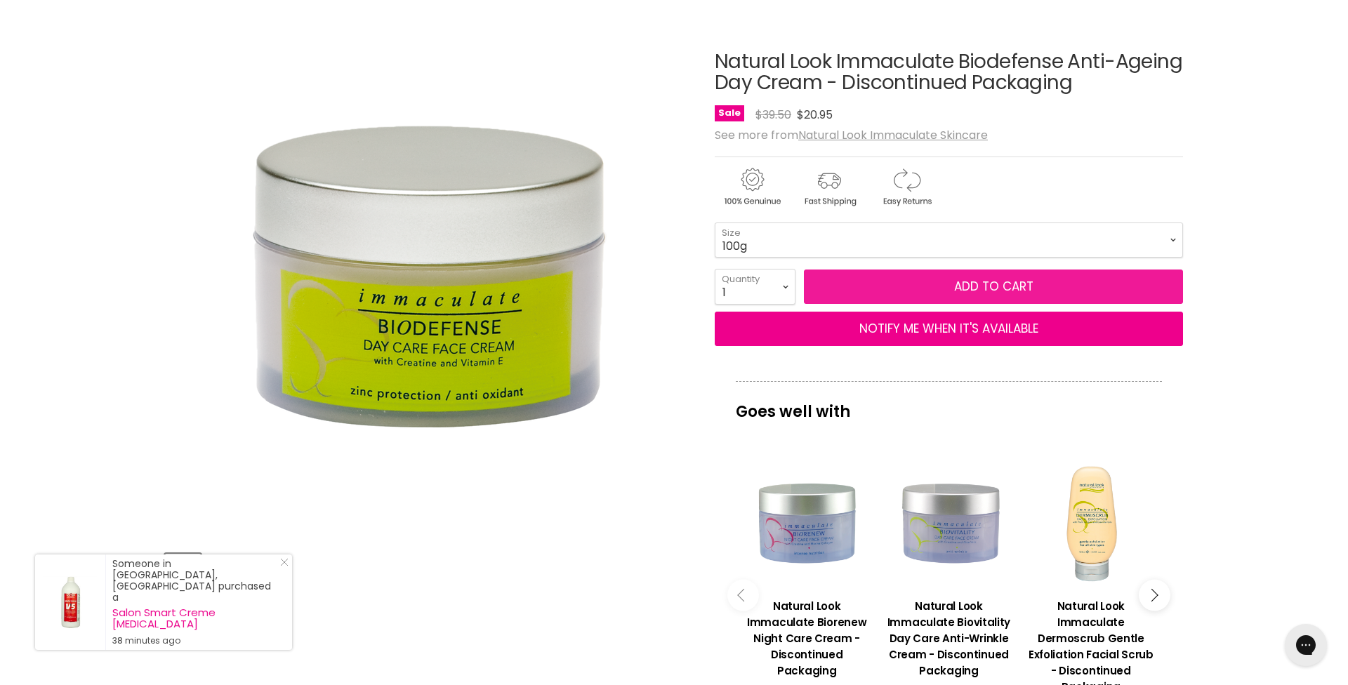
click at [984, 286] on span "Add to cart" at bounding box center [993, 286] width 79 height 17
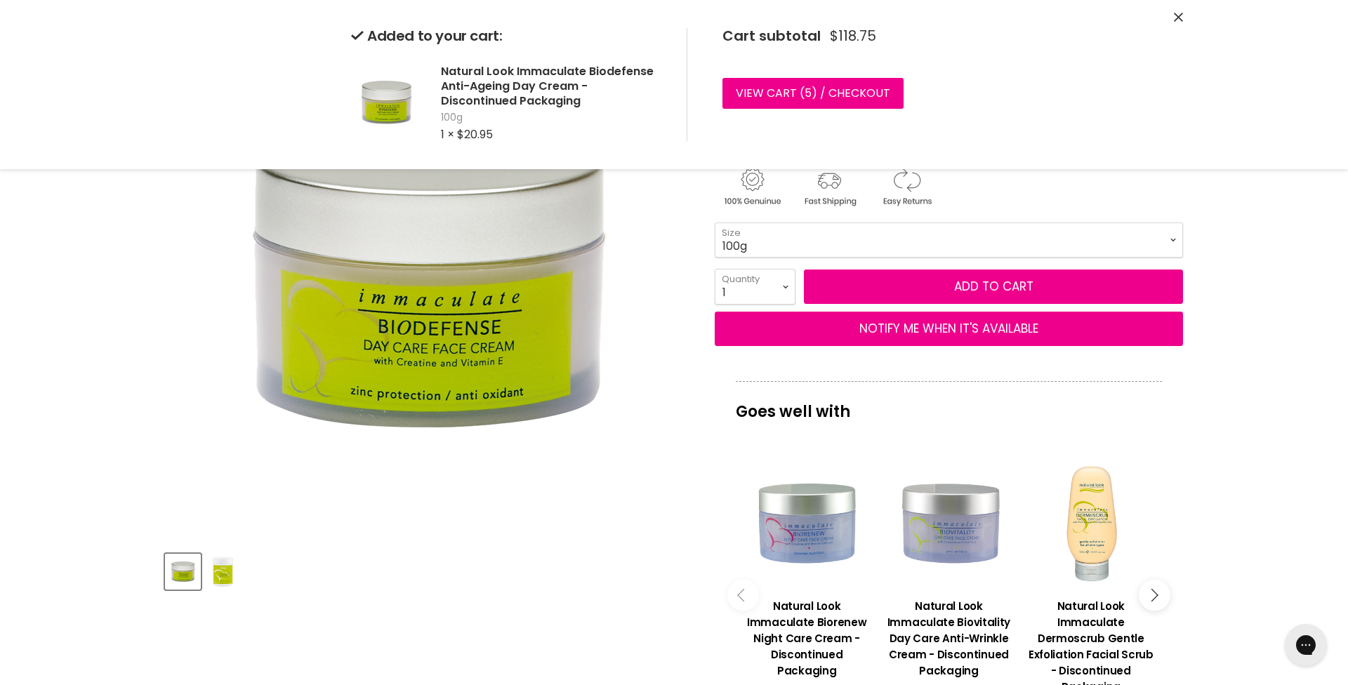
scroll to position [153, 0]
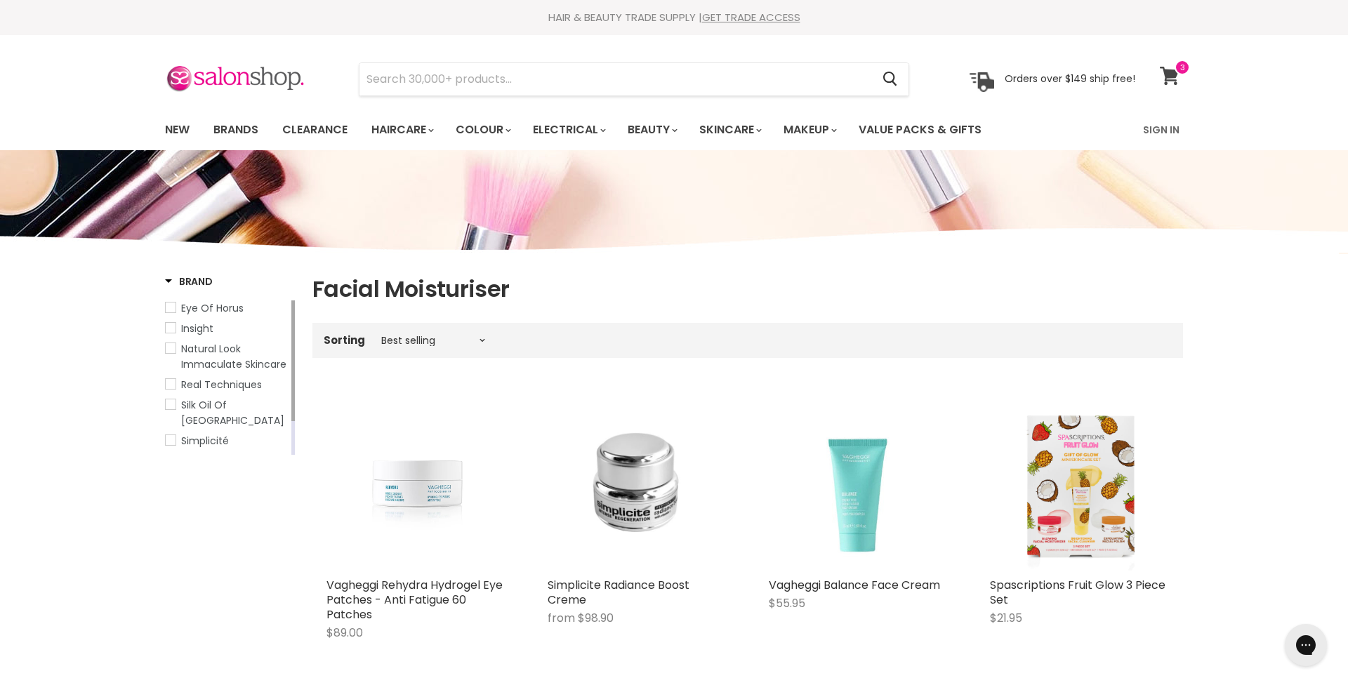
click at [1166, 77] on icon at bounding box center [1169, 76] width 19 height 18
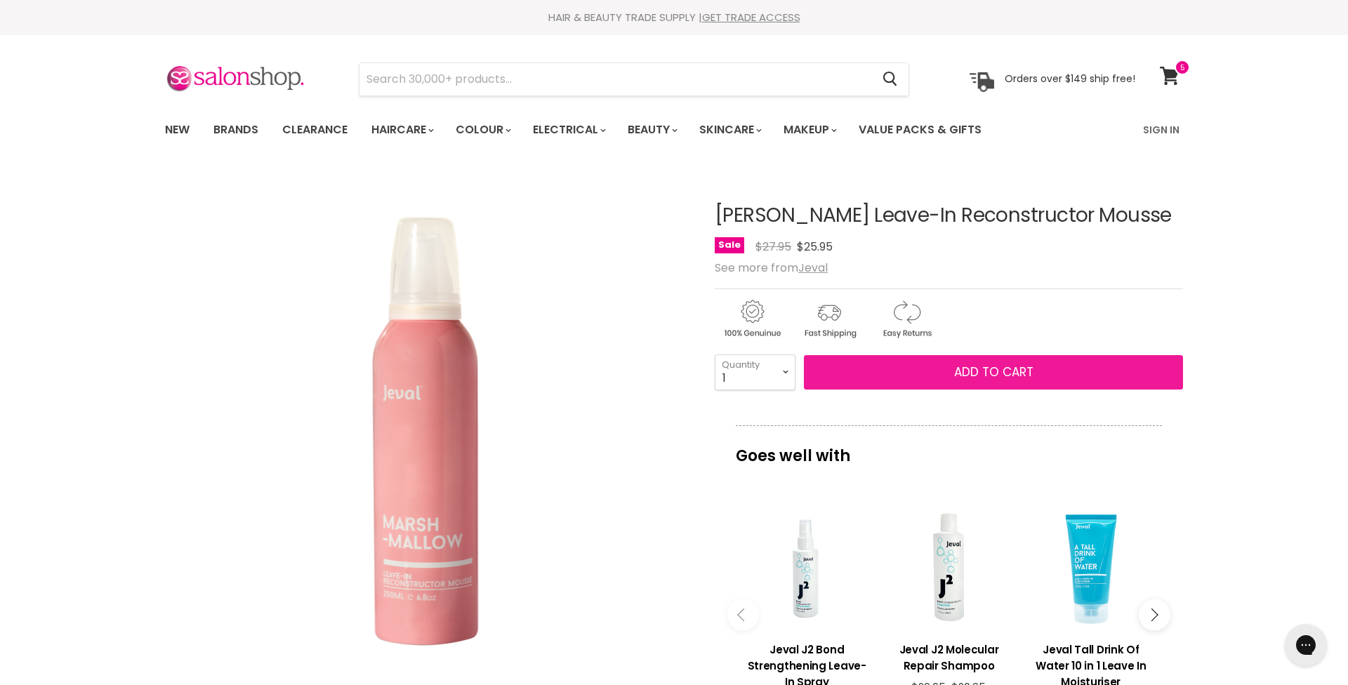
click at [996, 381] on span "Add to cart" at bounding box center [993, 372] width 79 height 17
click at [995, 381] on span "Add to cart" at bounding box center [993, 372] width 79 height 17
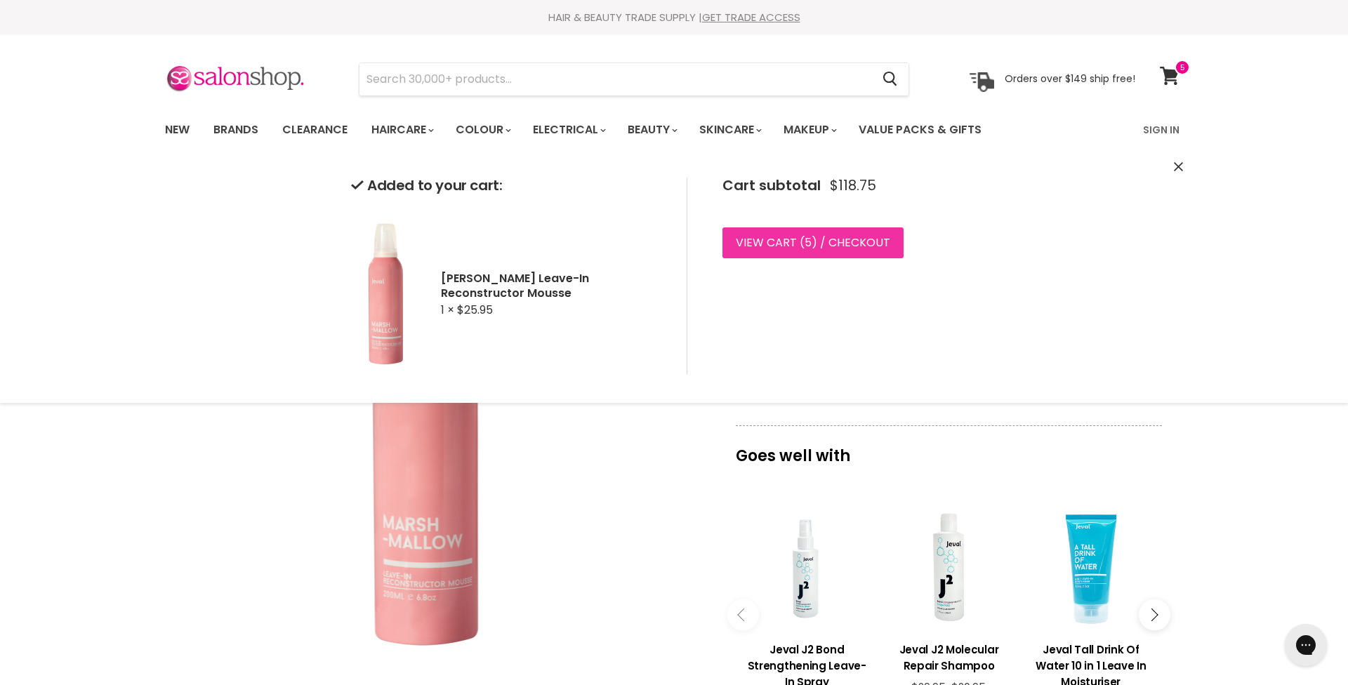
click at [773, 239] on link "View cart ( 5 ) / Checkout" at bounding box center [813, 243] width 181 height 31
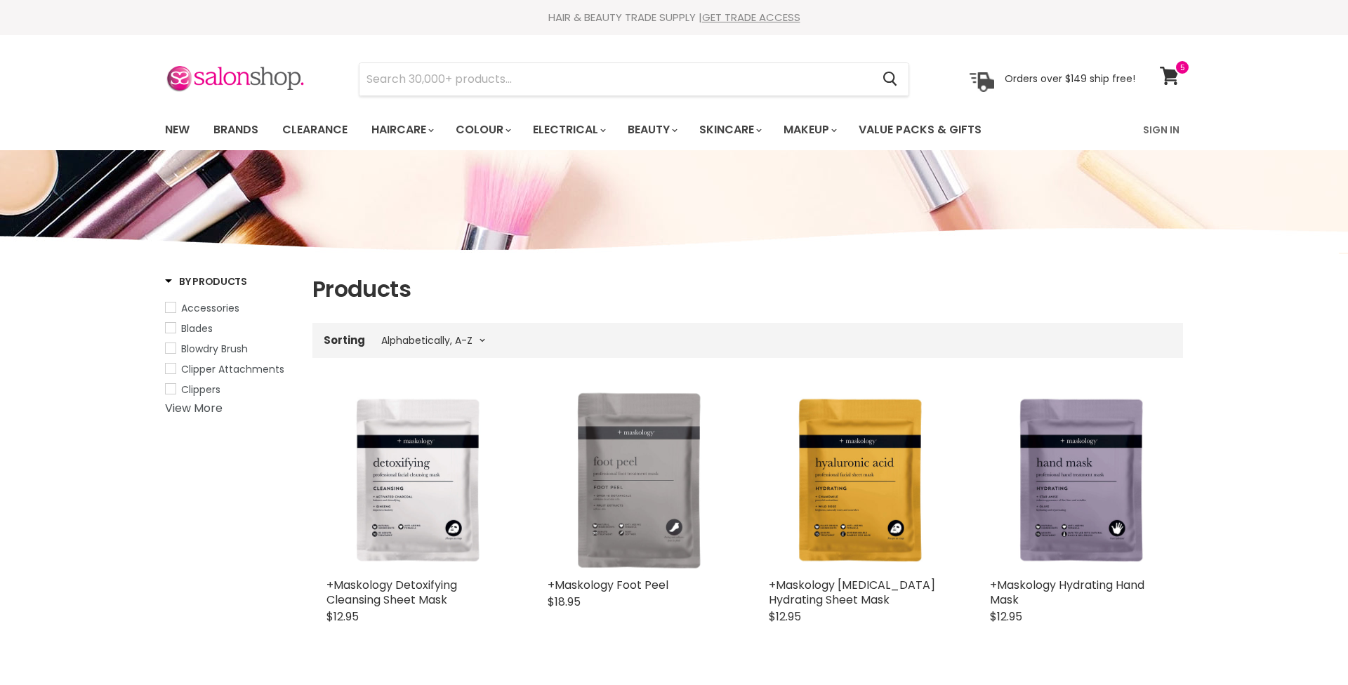
select select "title-ascending"
click at [1161, 77] on icon at bounding box center [1170, 76] width 20 height 18
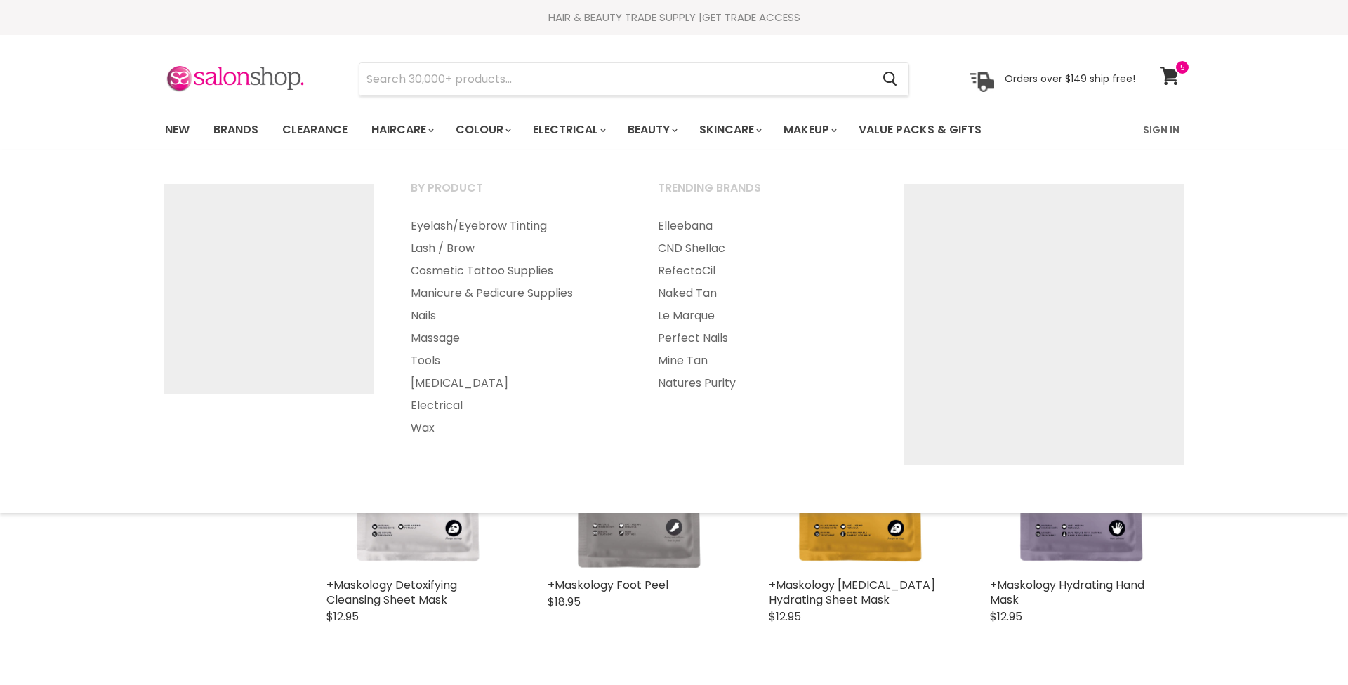
select select "title-ascending"
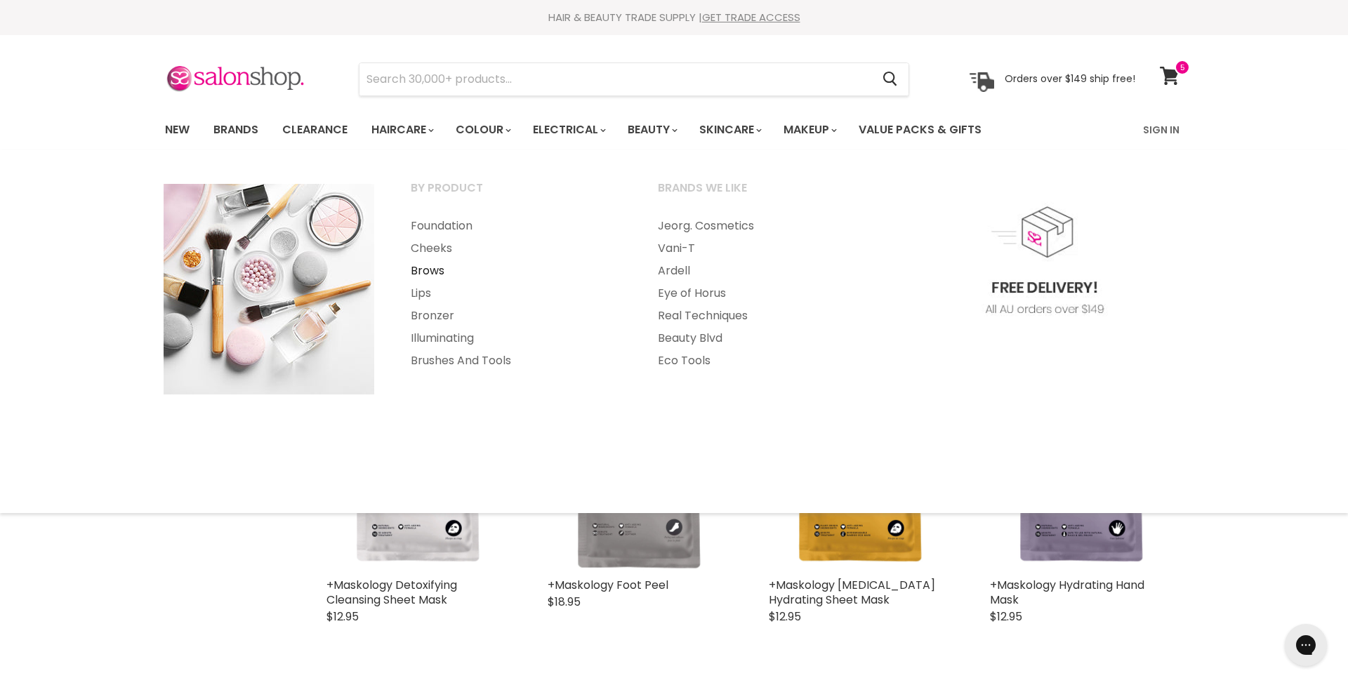
click at [428, 265] on link "Brows" at bounding box center [515, 271] width 244 height 22
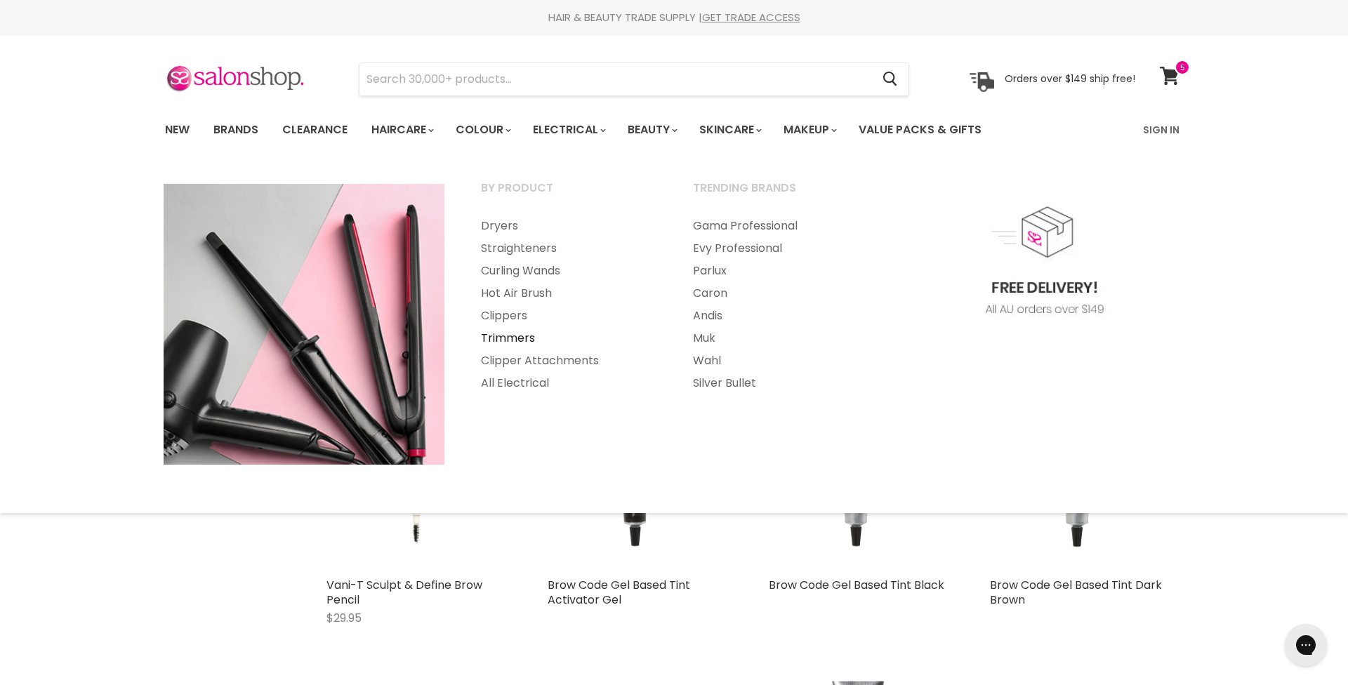
click at [515, 335] on link "Trimmers" at bounding box center [567, 338] width 209 height 22
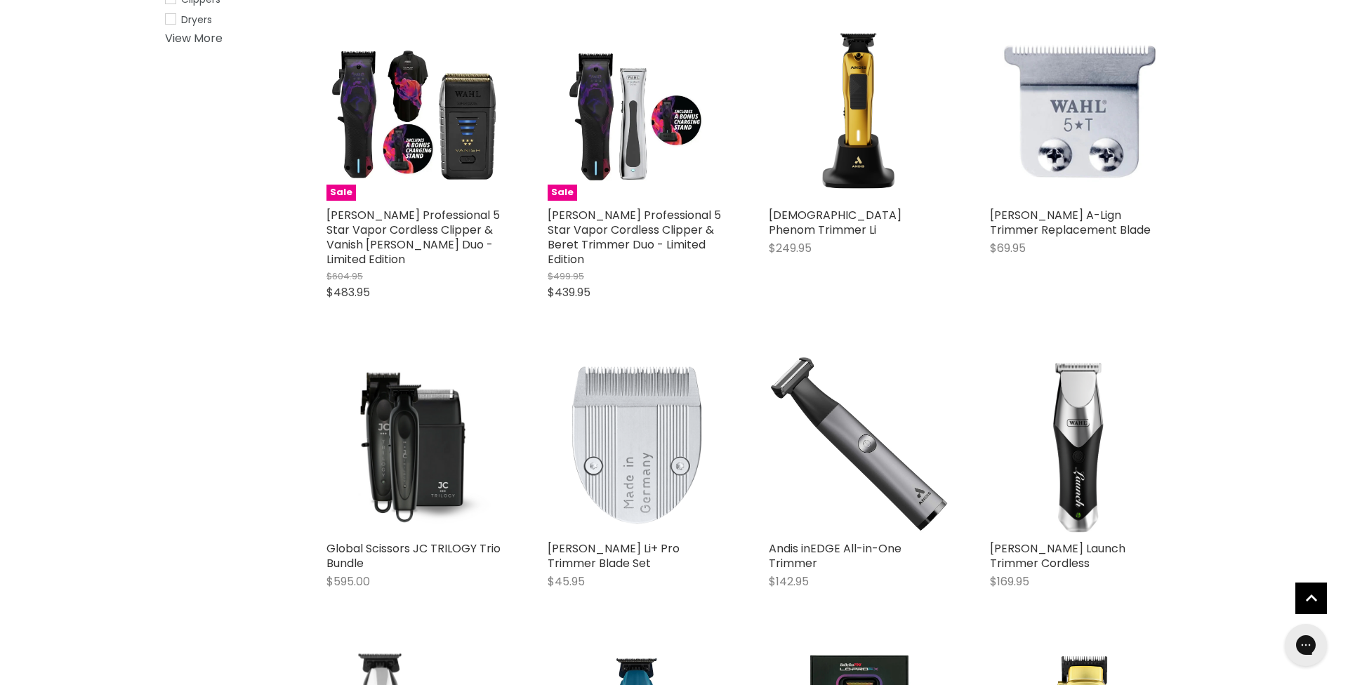
scroll to position [373, 0]
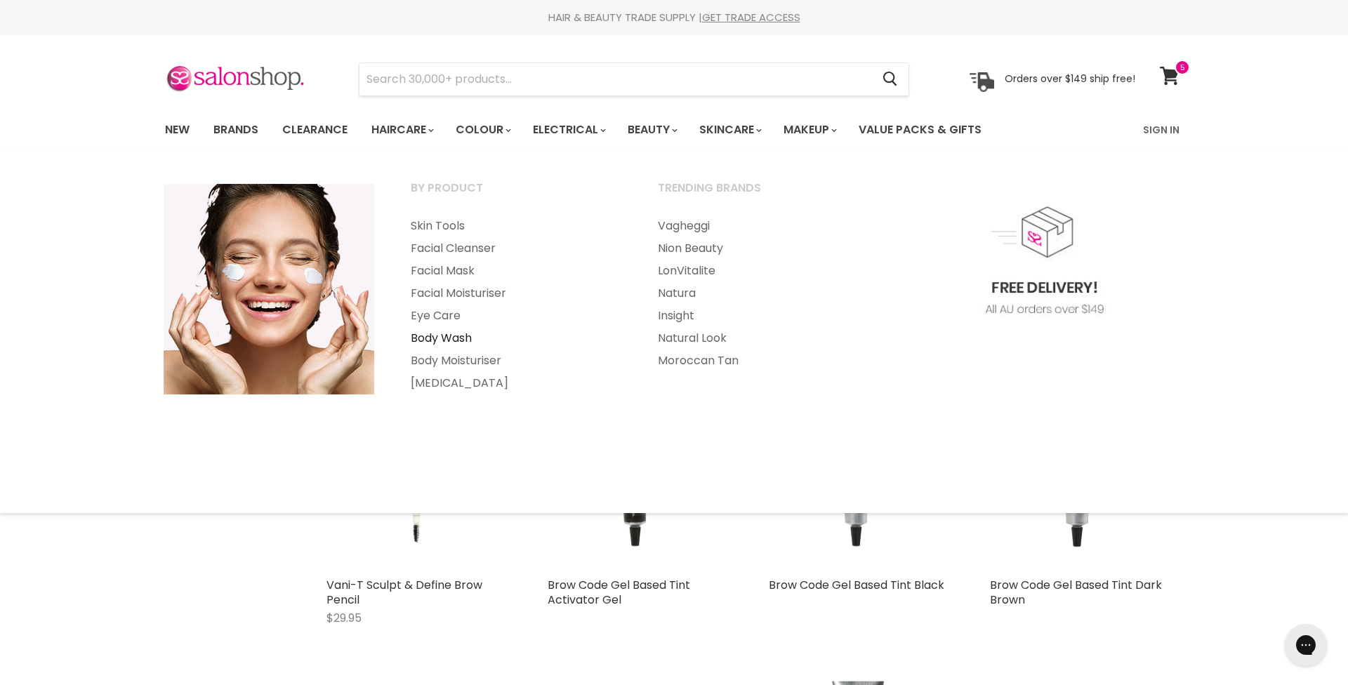
click at [437, 333] on link "Body Wash" at bounding box center [515, 338] width 244 height 22
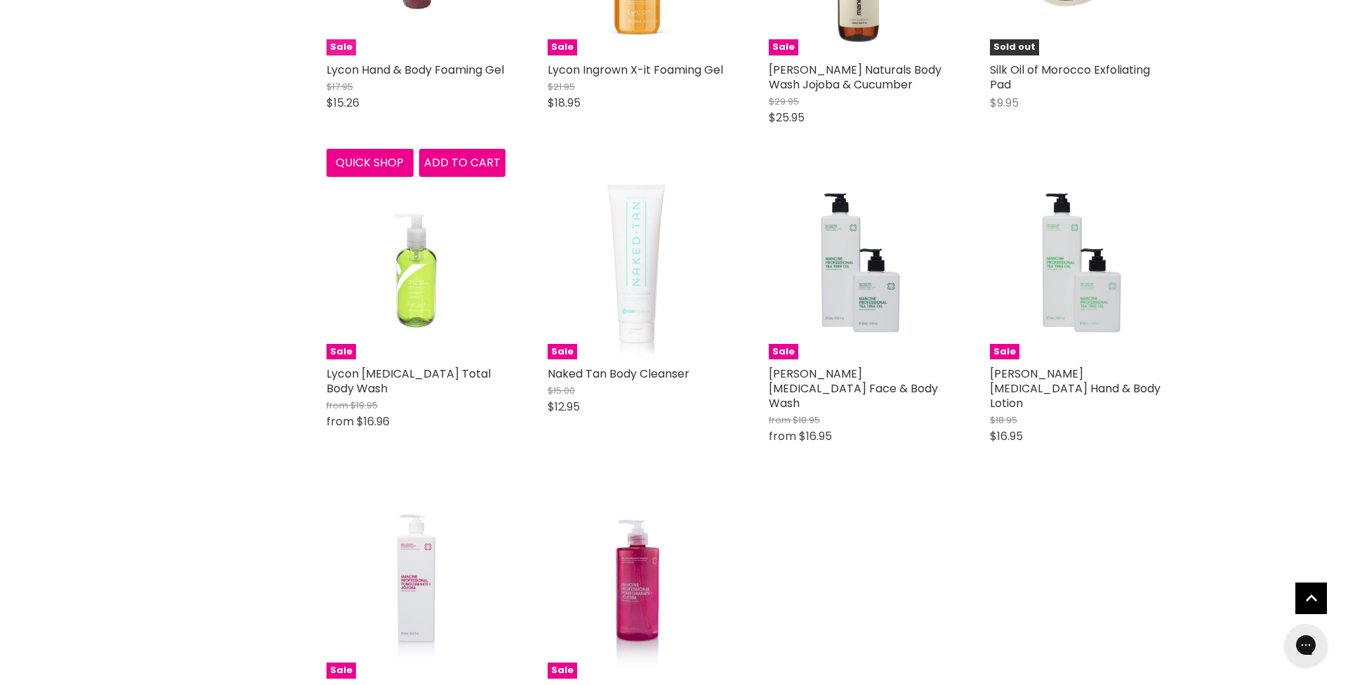
scroll to position [1718, 0]
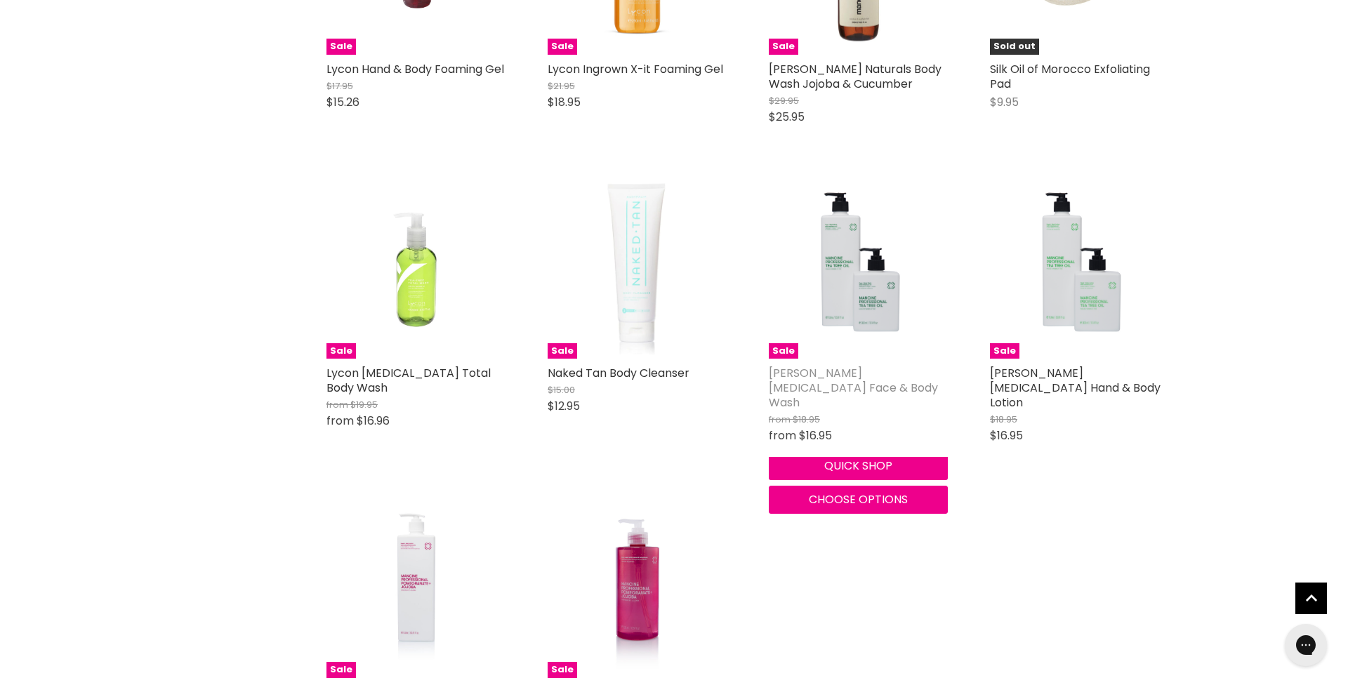
click at [844, 381] on link "[PERSON_NAME] [MEDICAL_DATA] Face & Body Wash" at bounding box center [853, 388] width 169 height 46
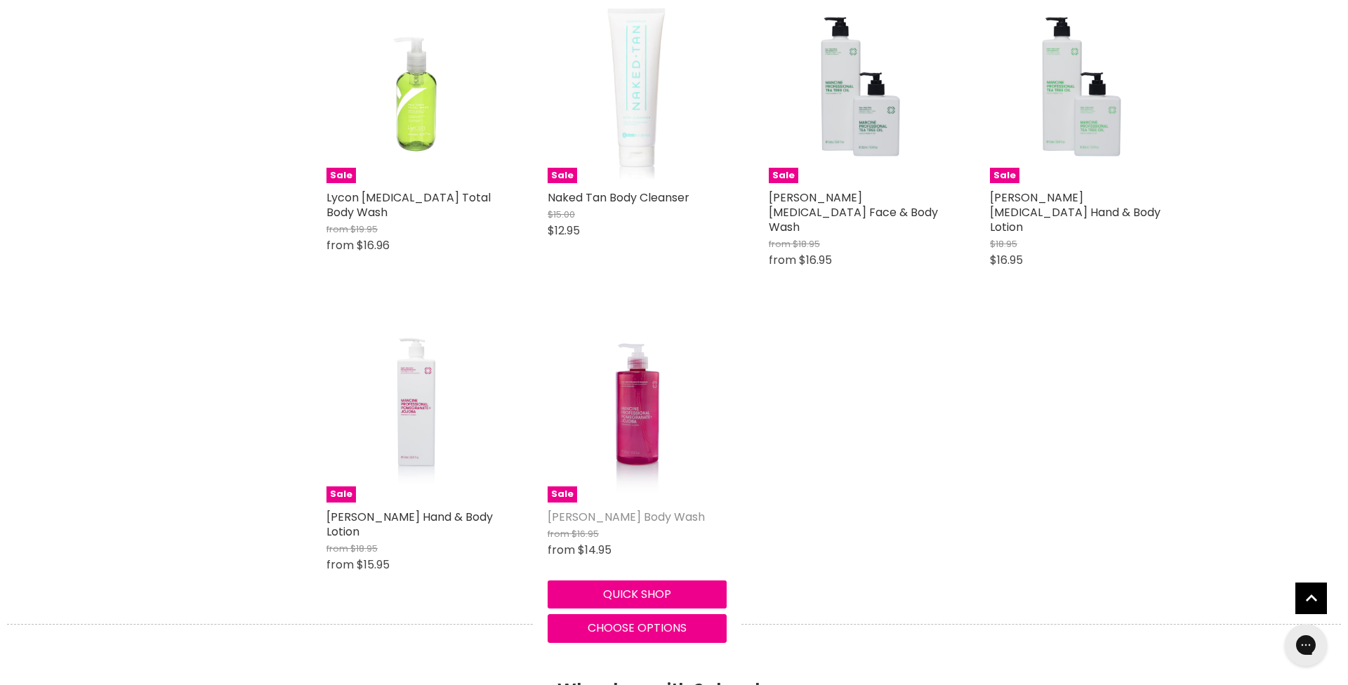
click at [616, 510] on link "[PERSON_NAME] Body Wash" at bounding box center [626, 517] width 157 height 16
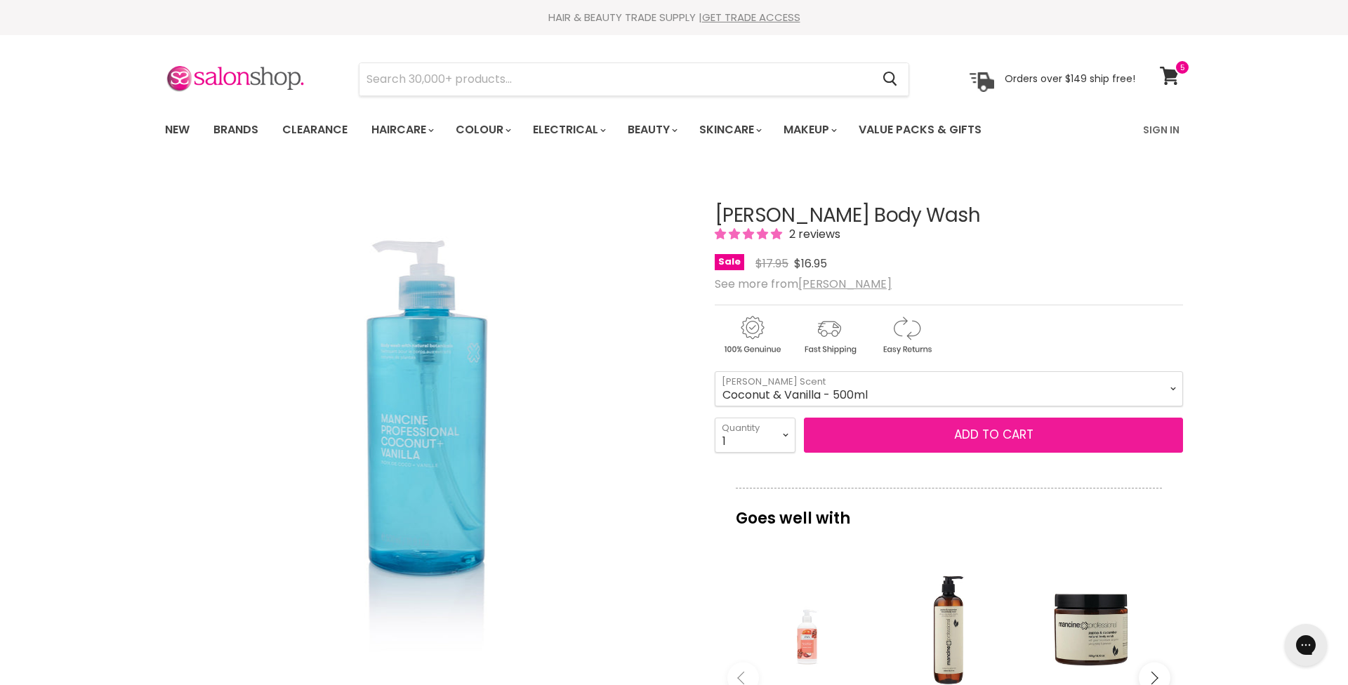
click at [980, 430] on span "Add to cart" at bounding box center [993, 434] width 79 height 17
click at [978, 439] on span "Add to cart" at bounding box center [993, 434] width 79 height 17
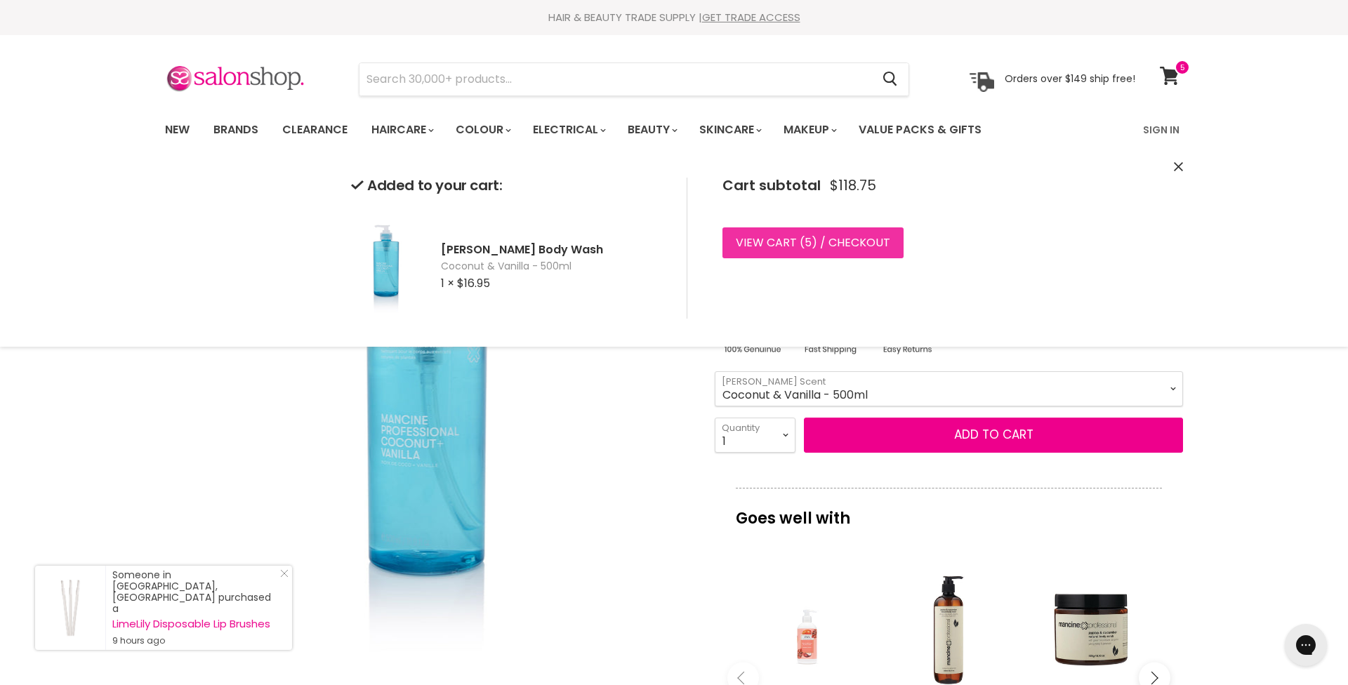
click at [819, 241] on link "View cart ( 5 ) / Checkout" at bounding box center [813, 243] width 181 height 31
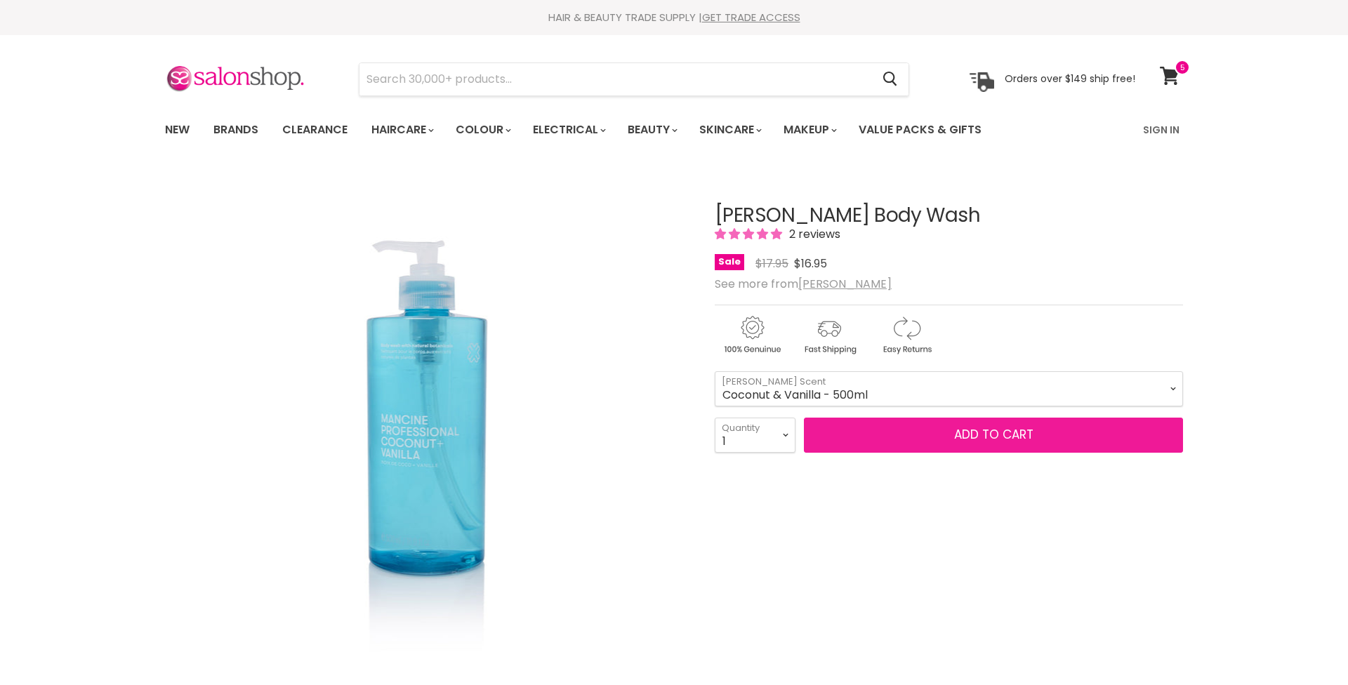
drag, startPoint x: 0, startPoint y: 0, endPoint x: 996, endPoint y: 427, distance: 1084.0
click at [996, 427] on span "Add to cart" at bounding box center [993, 434] width 79 height 17
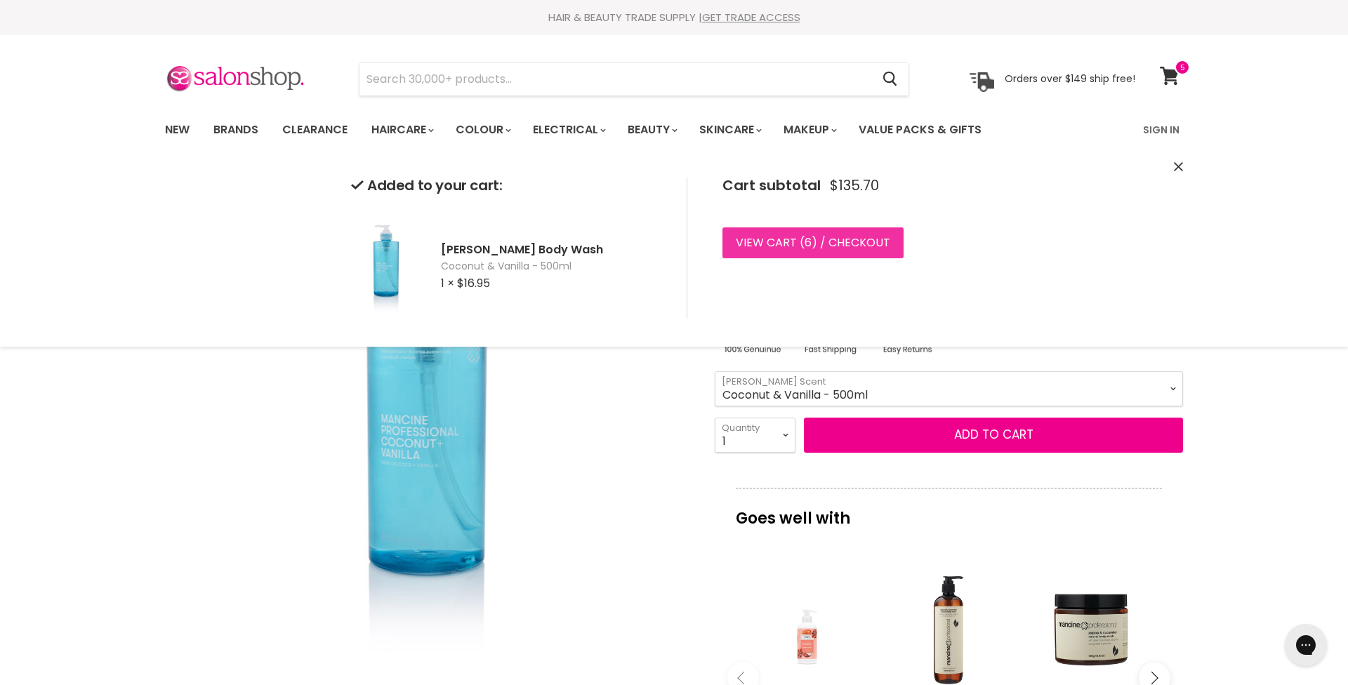
click at [805, 239] on span "6" at bounding box center [808, 243] width 7 height 16
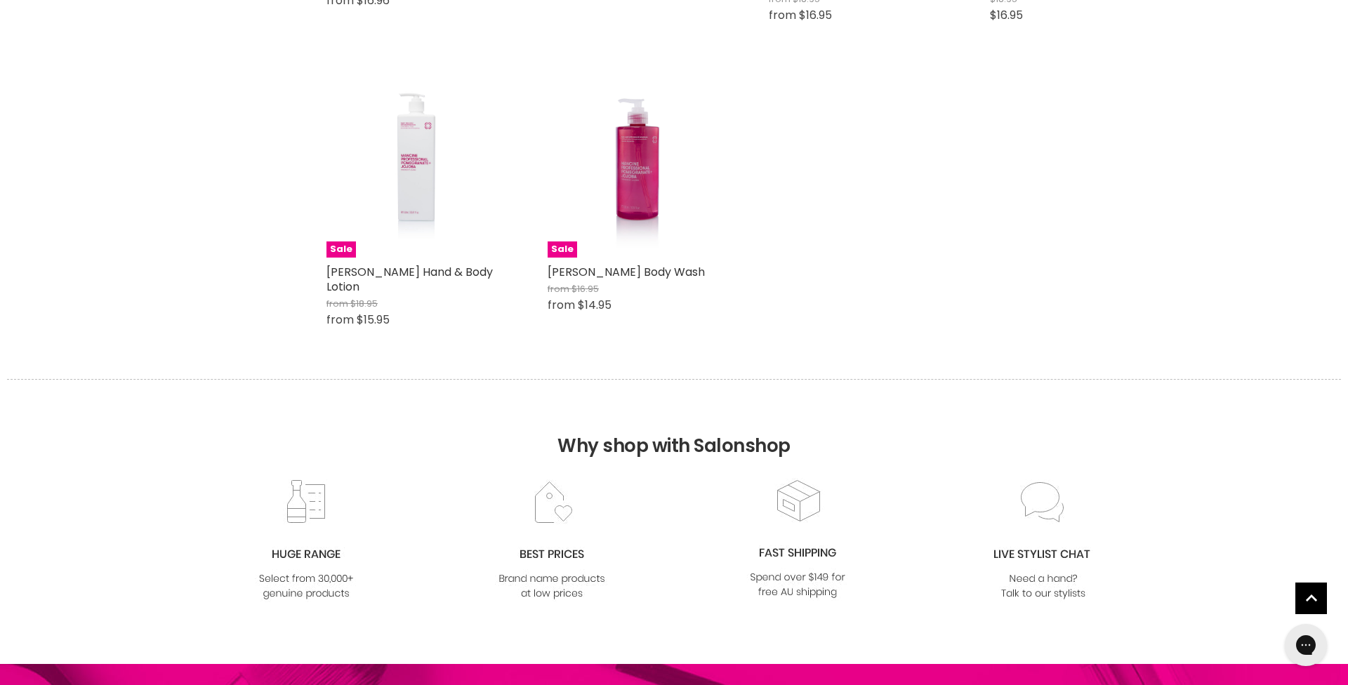
scroll to position [2138, 0]
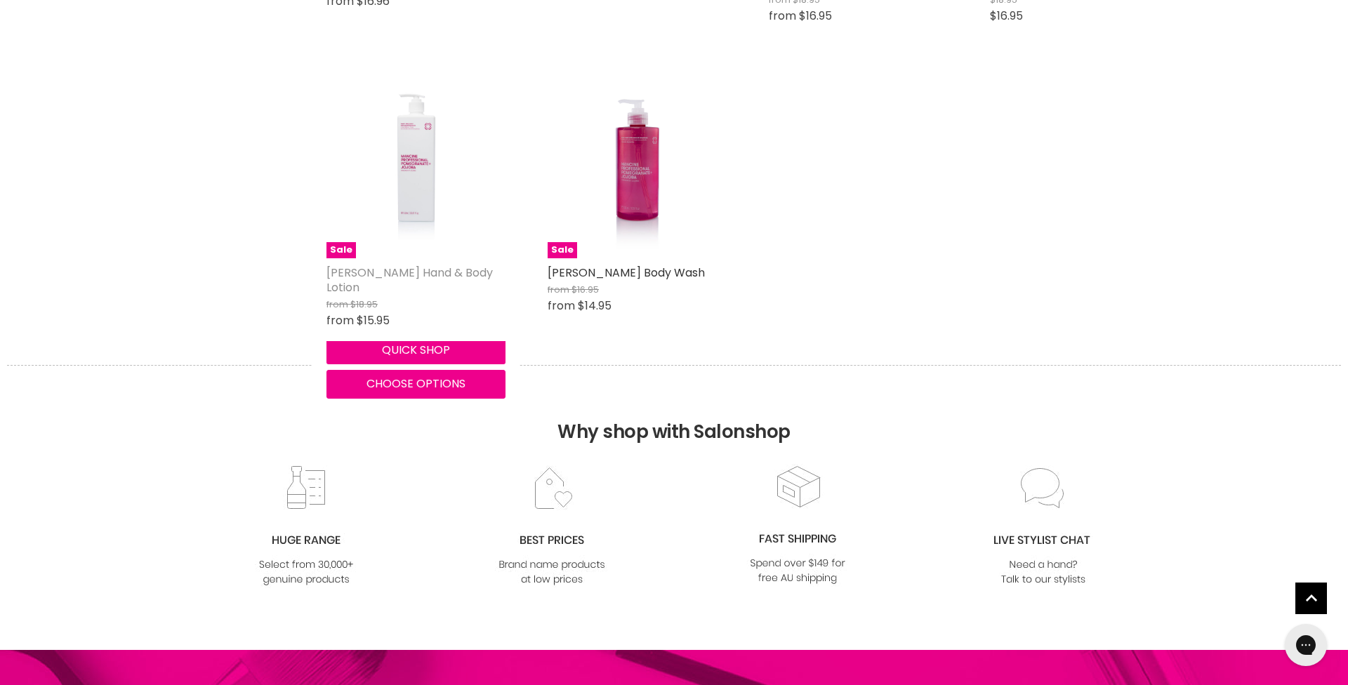
click at [421, 268] on link "[PERSON_NAME] Hand & Body Lotion" at bounding box center [410, 280] width 166 height 31
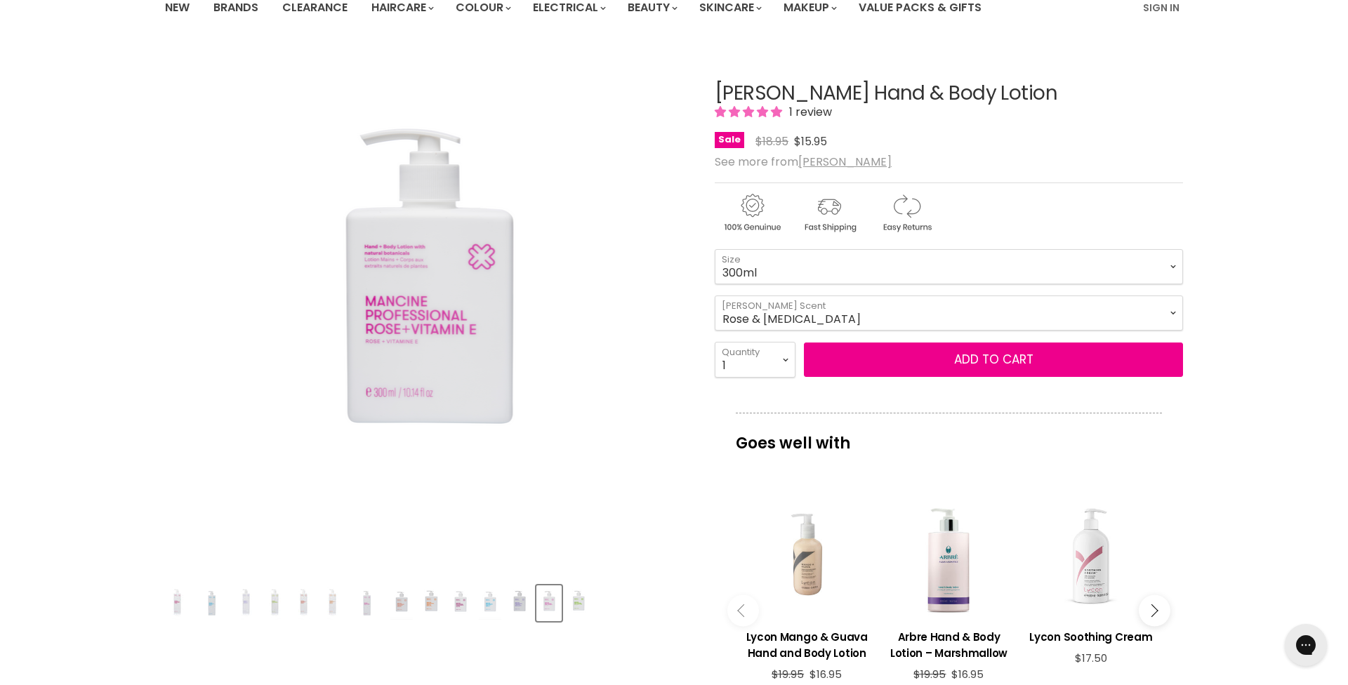
scroll to position [126, 0]
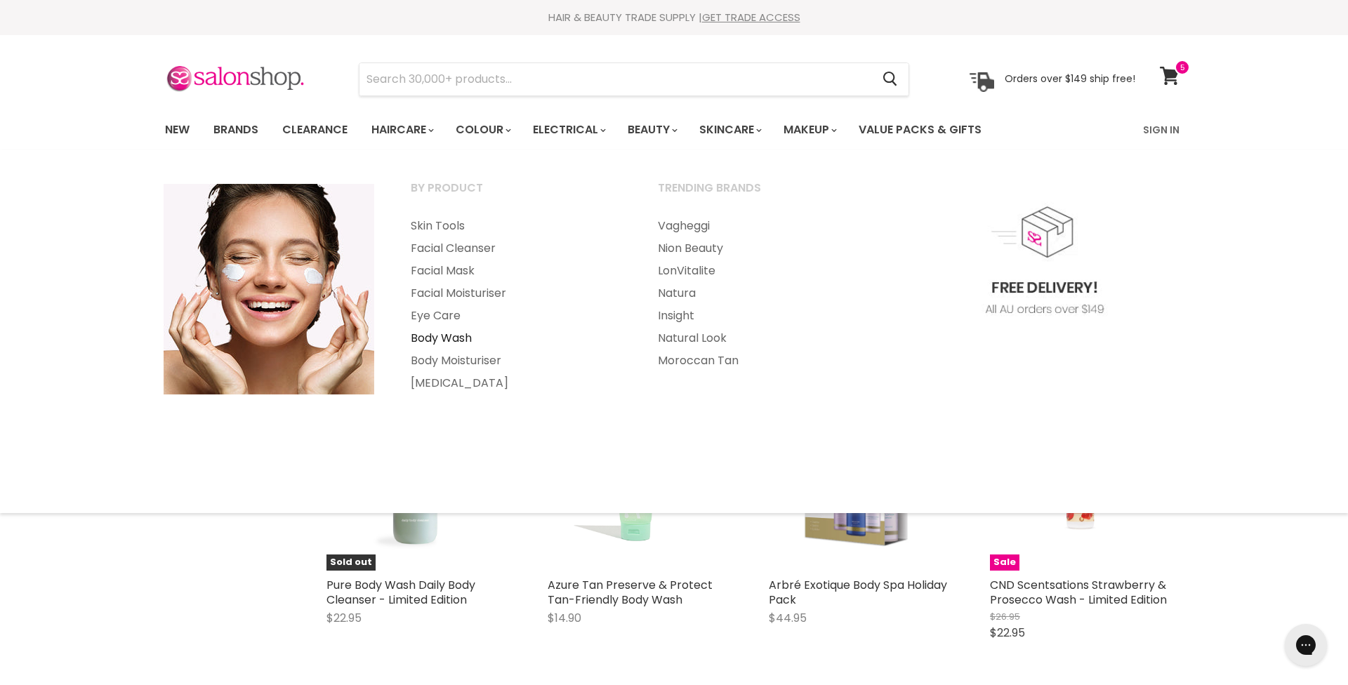
click at [438, 337] on link "Body Wash" at bounding box center [515, 338] width 244 height 22
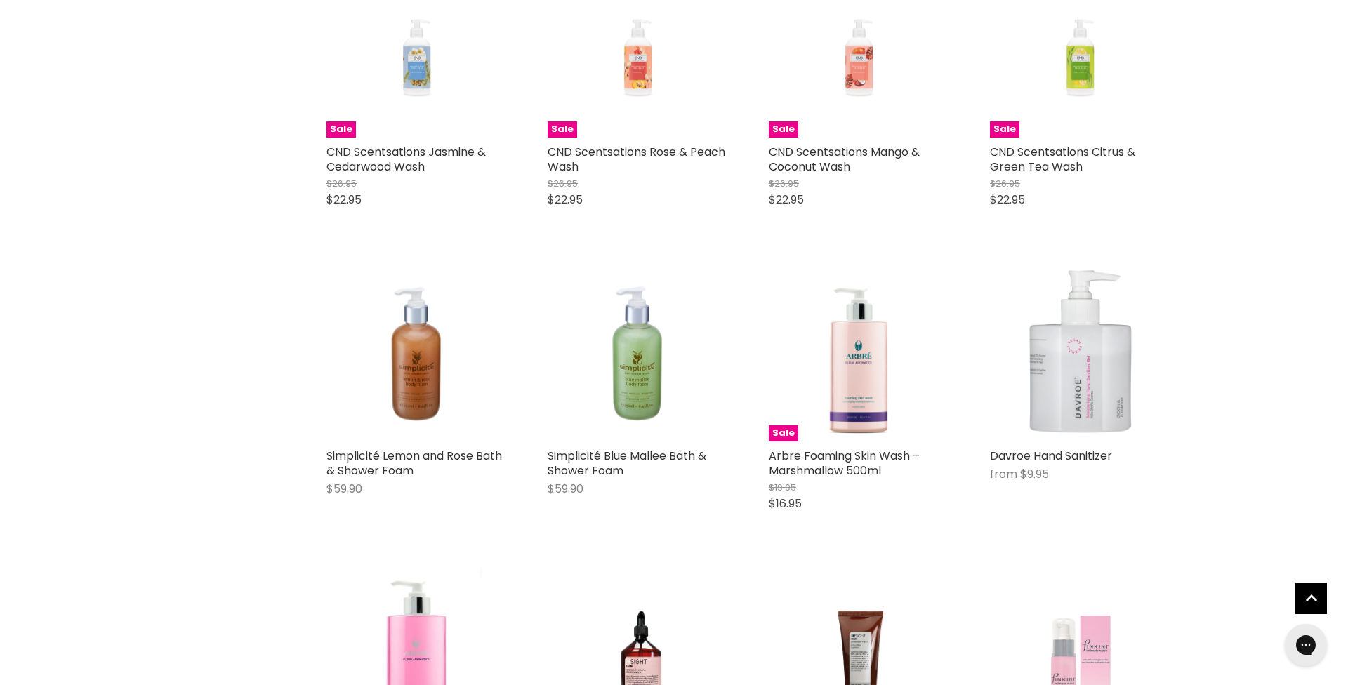
scroll to position [753, 0]
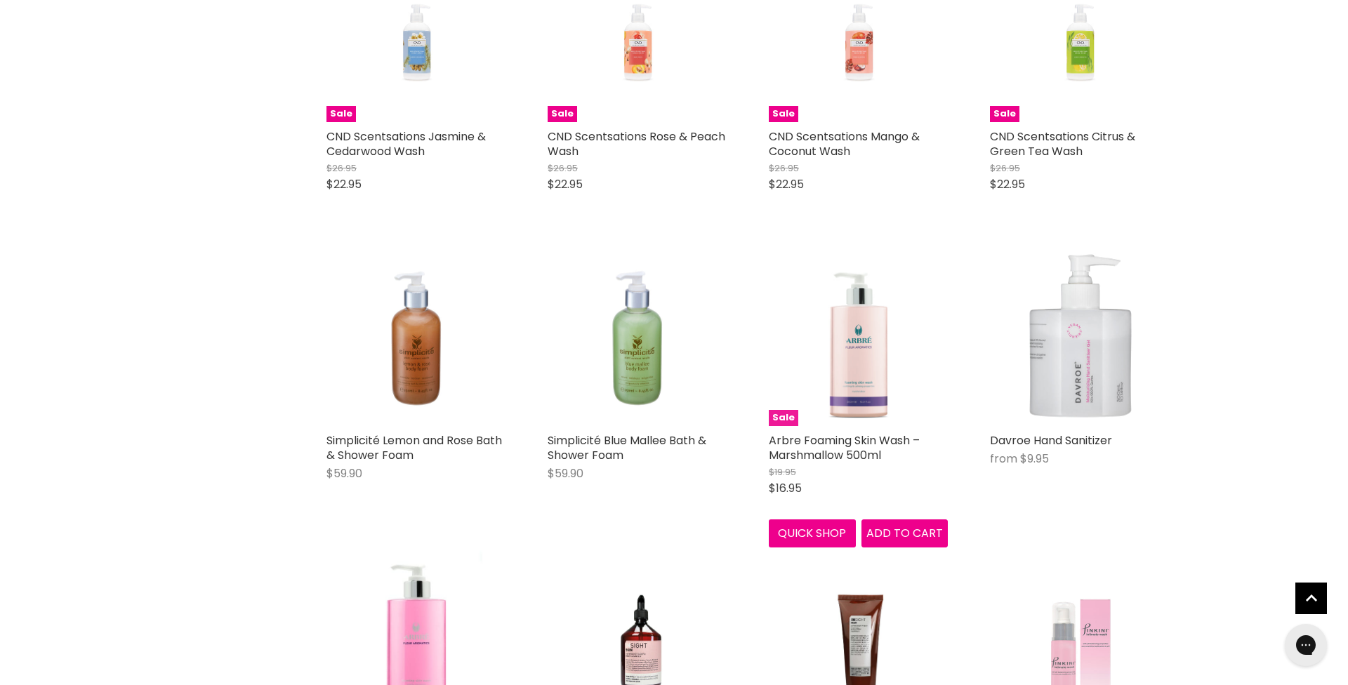
click at [840, 365] on img "Main content" at bounding box center [858, 336] width 138 height 179
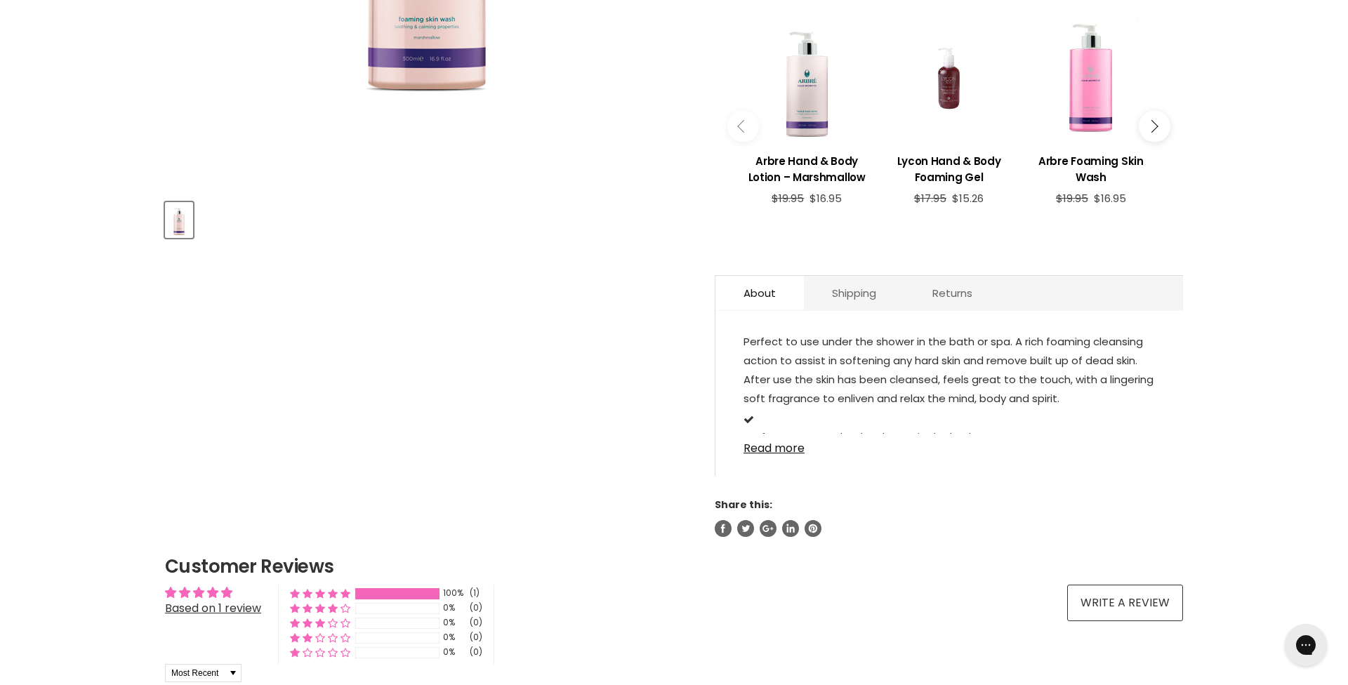
scroll to position [510, 0]
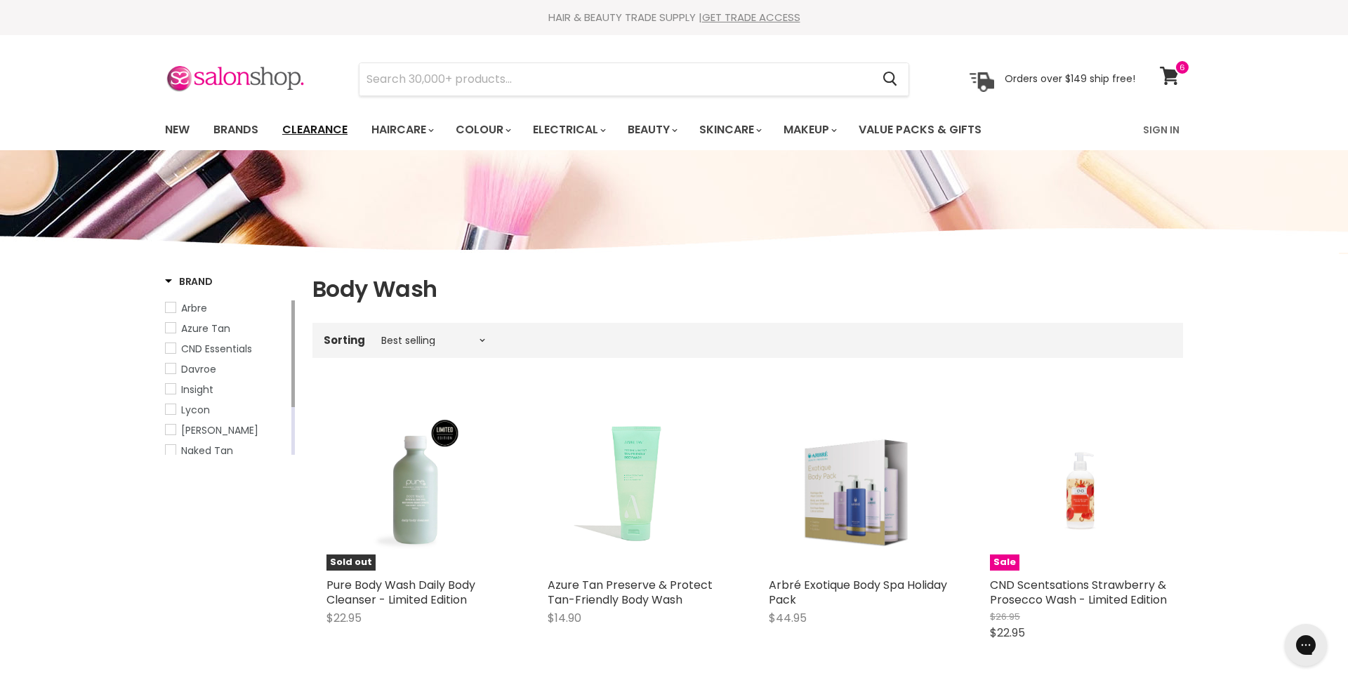
click at [322, 128] on link "Clearance" at bounding box center [315, 129] width 86 height 29
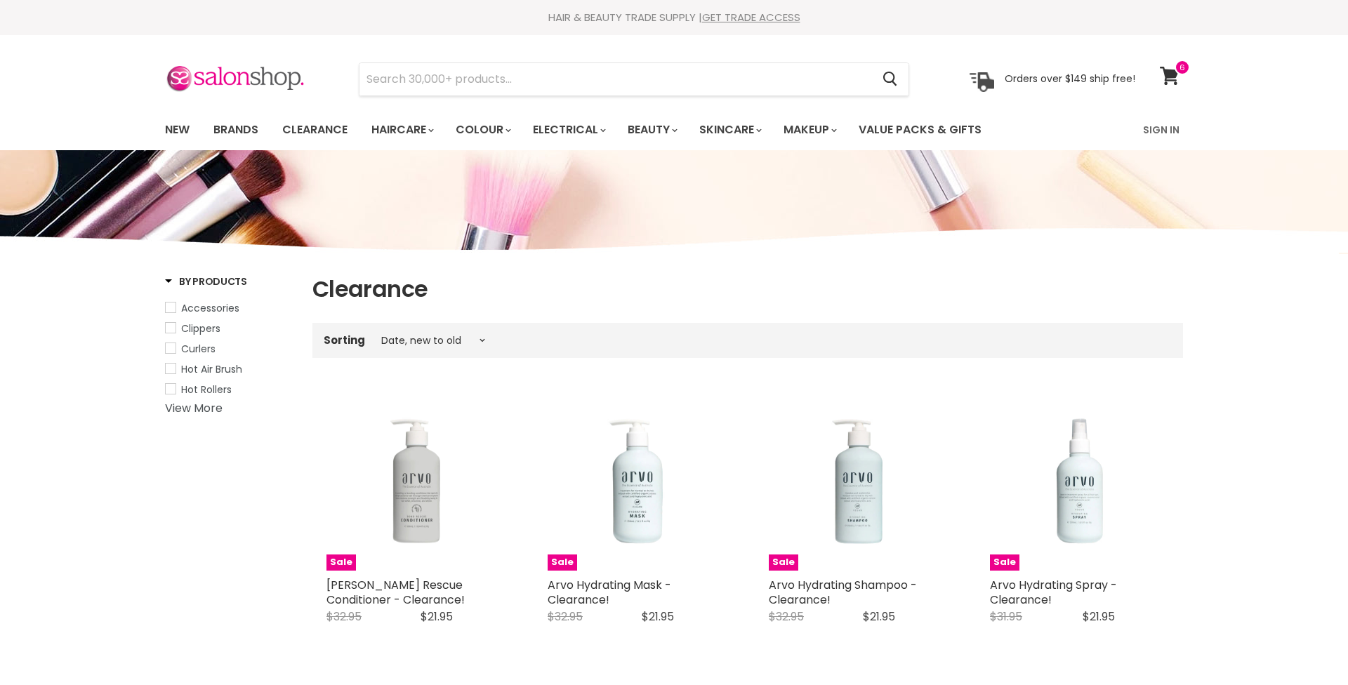
select select "created-descending"
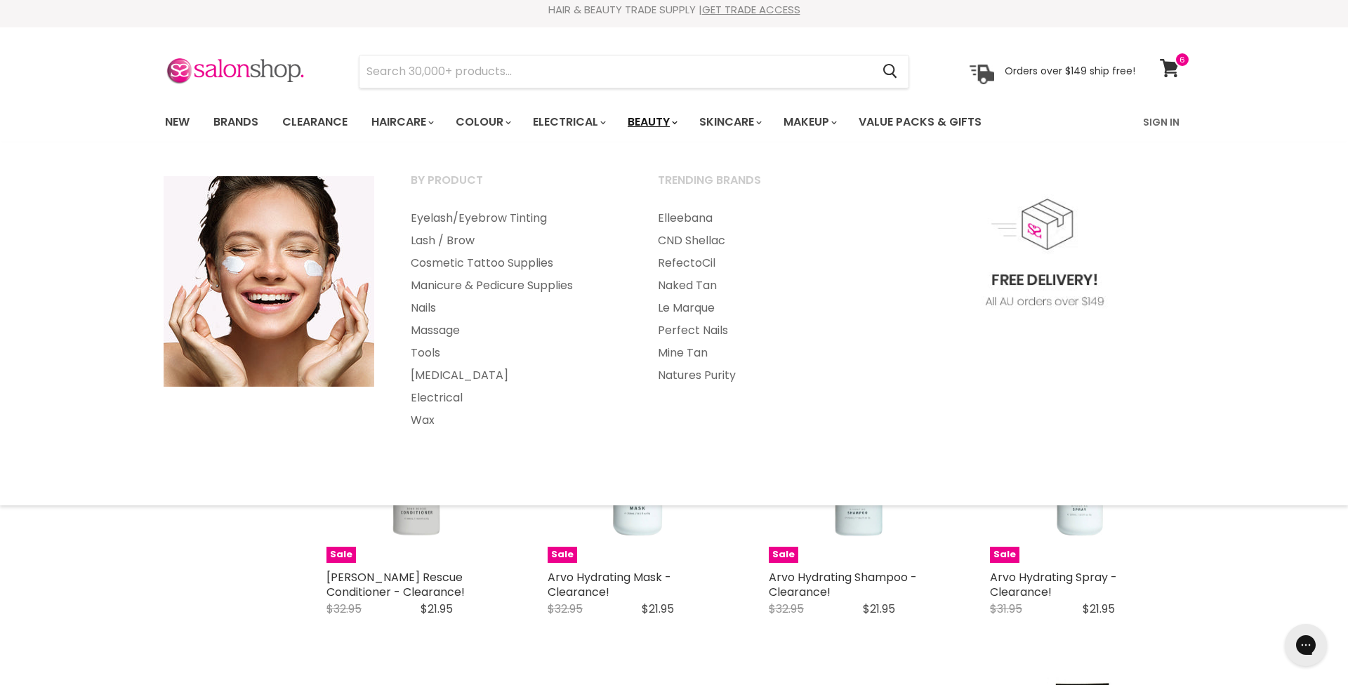
scroll to position [8, 0]
click at [423, 306] on link "Nails" at bounding box center [515, 308] width 244 height 22
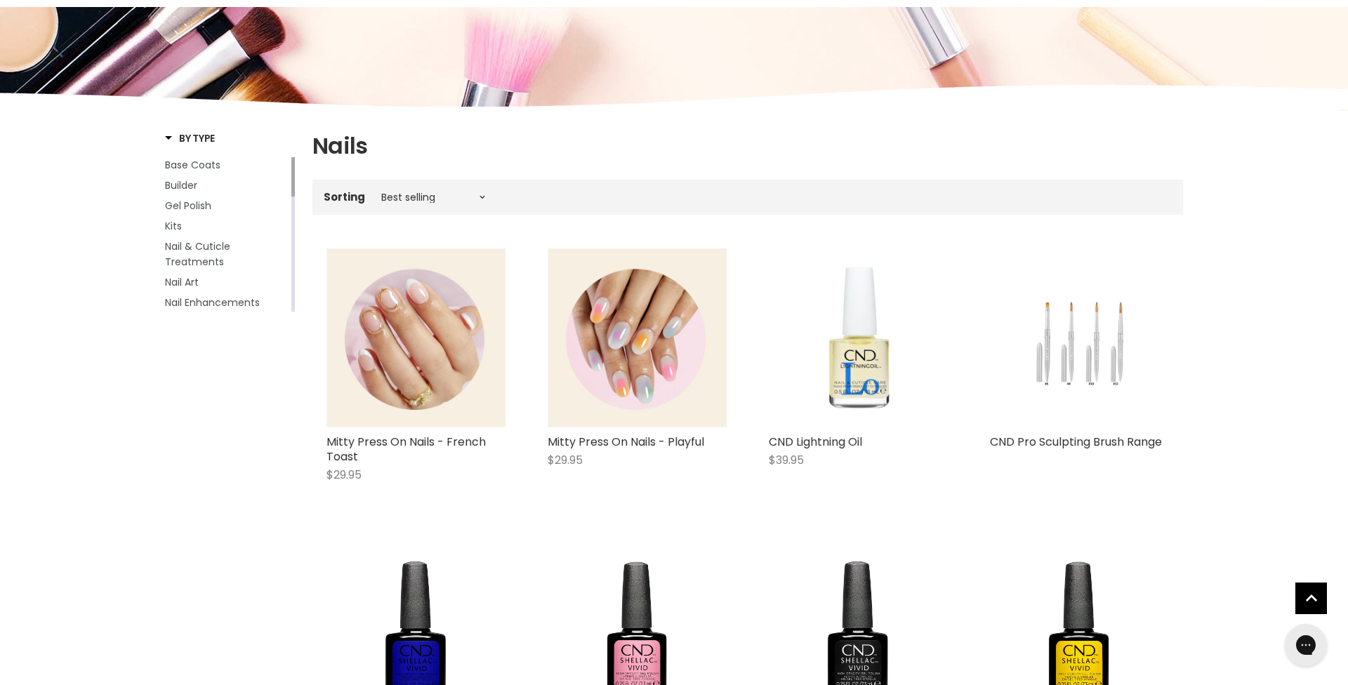
scroll to position [183, 0]
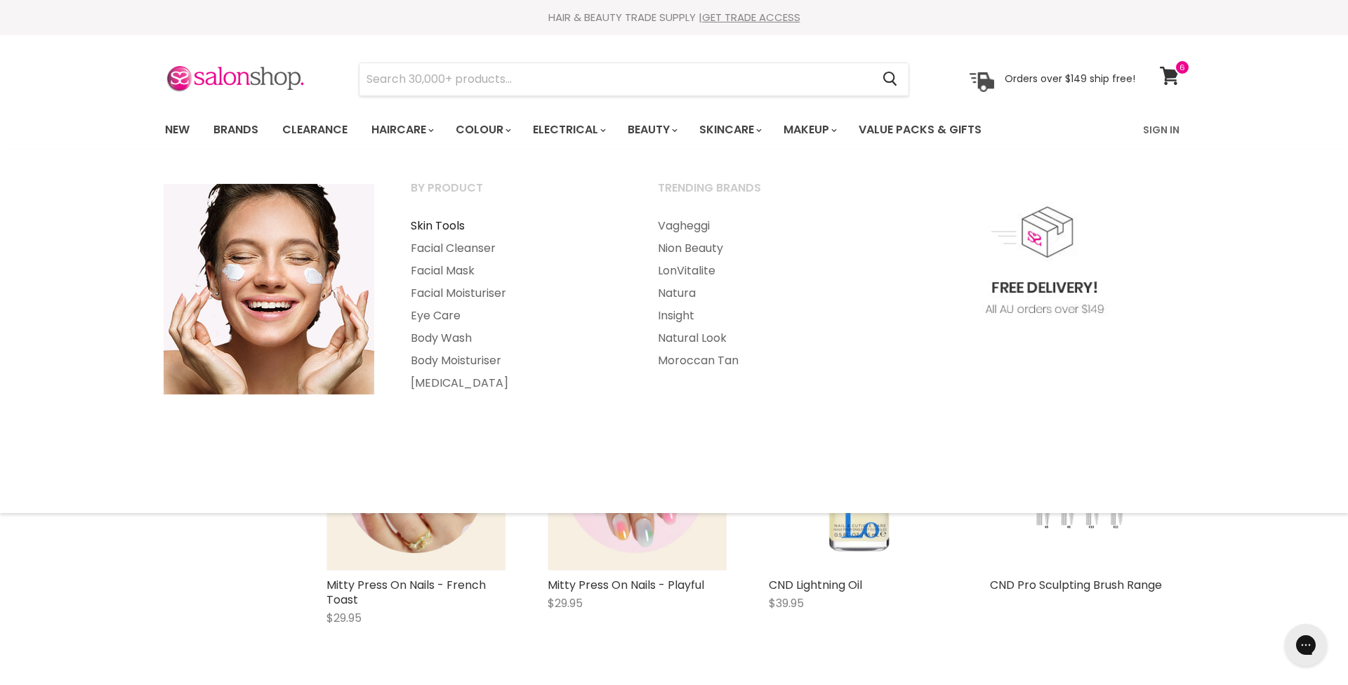
click at [444, 223] on link "Skin Tools" at bounding box center [515, 226] width 244 height 22
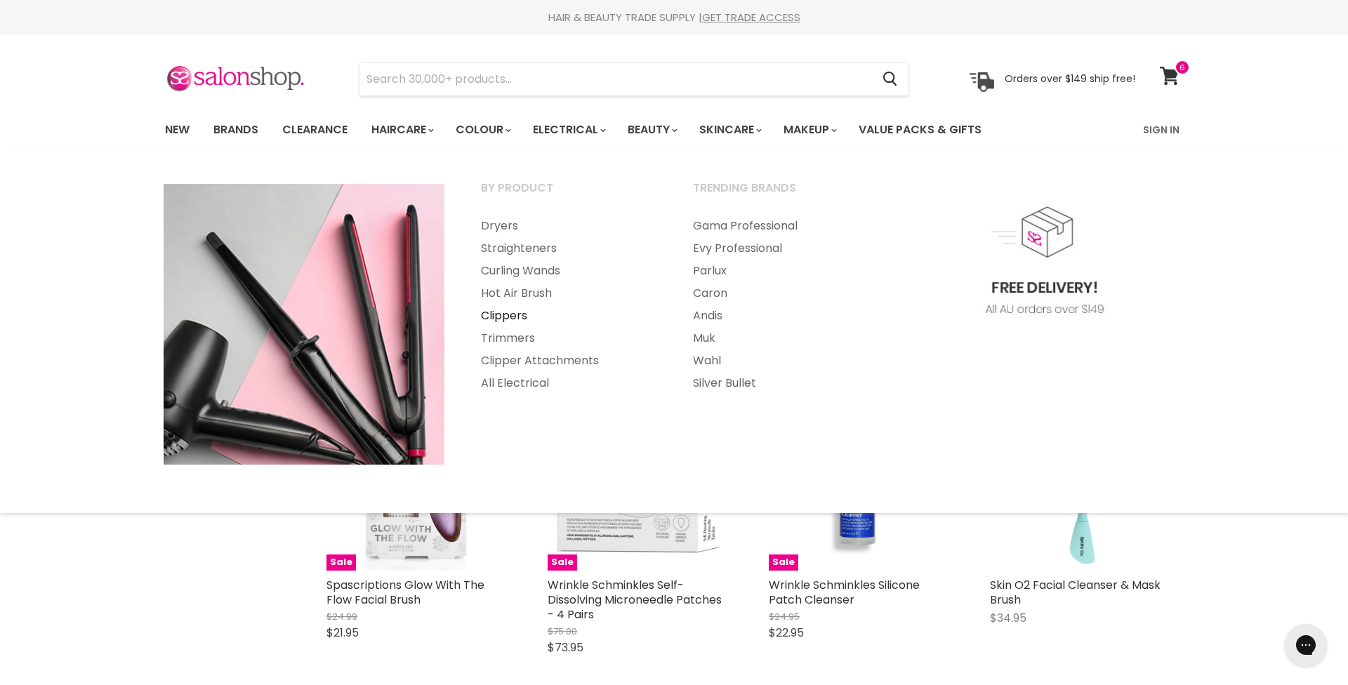
click at [506, 312] on link "Clippers" at bounding box center [567, 316] width 209 height 22
